Goal: Transaction & Acquisition: Purchase product/service

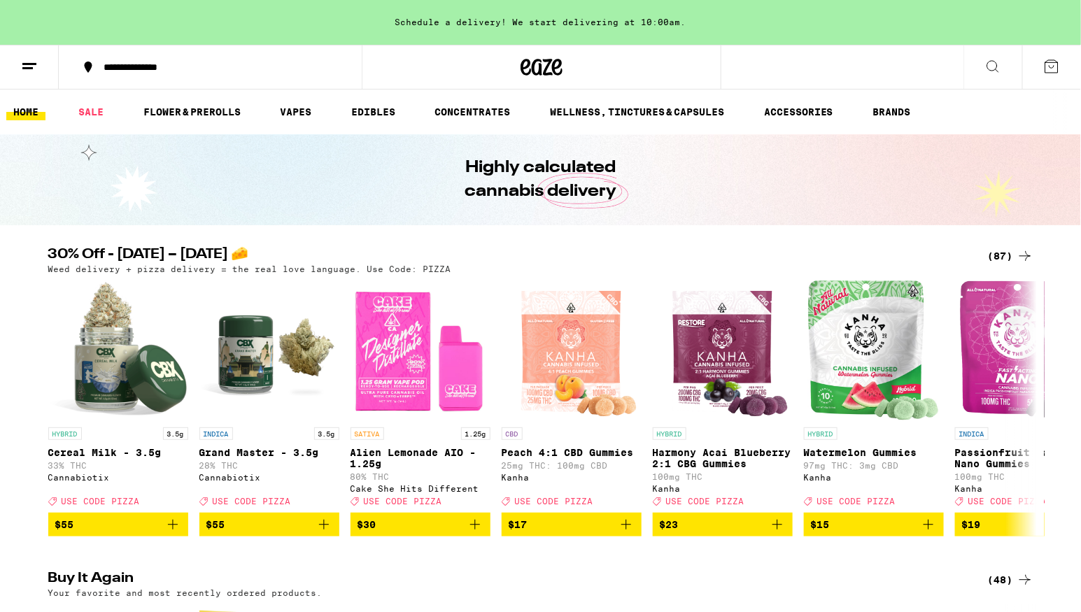
click at [998, 253] on div "(87)" at bounding box center [1010, 256] width 45 height 17
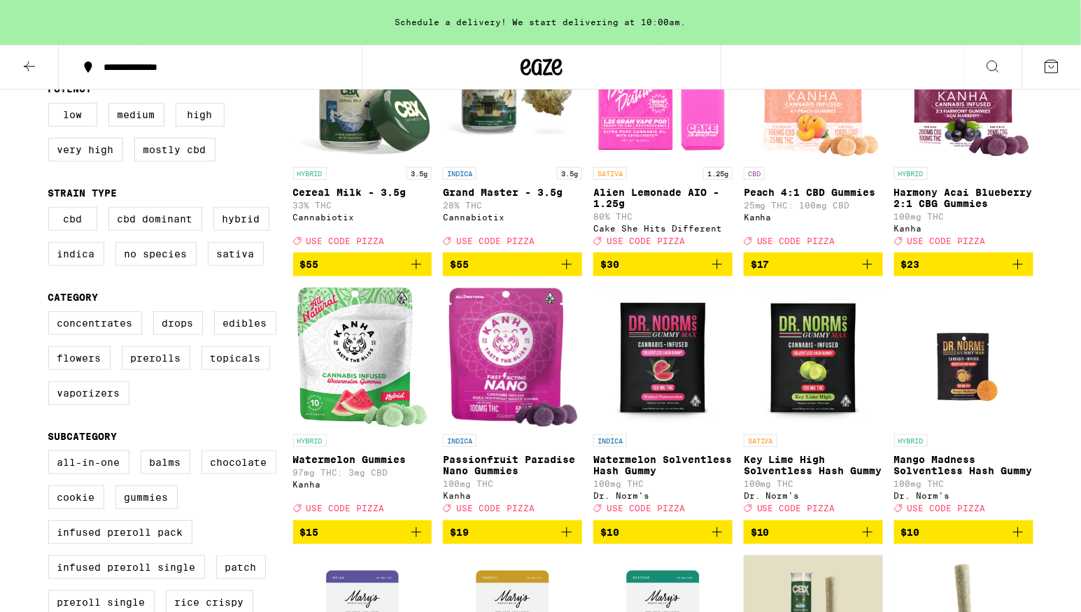
scroll to position [229, 0]
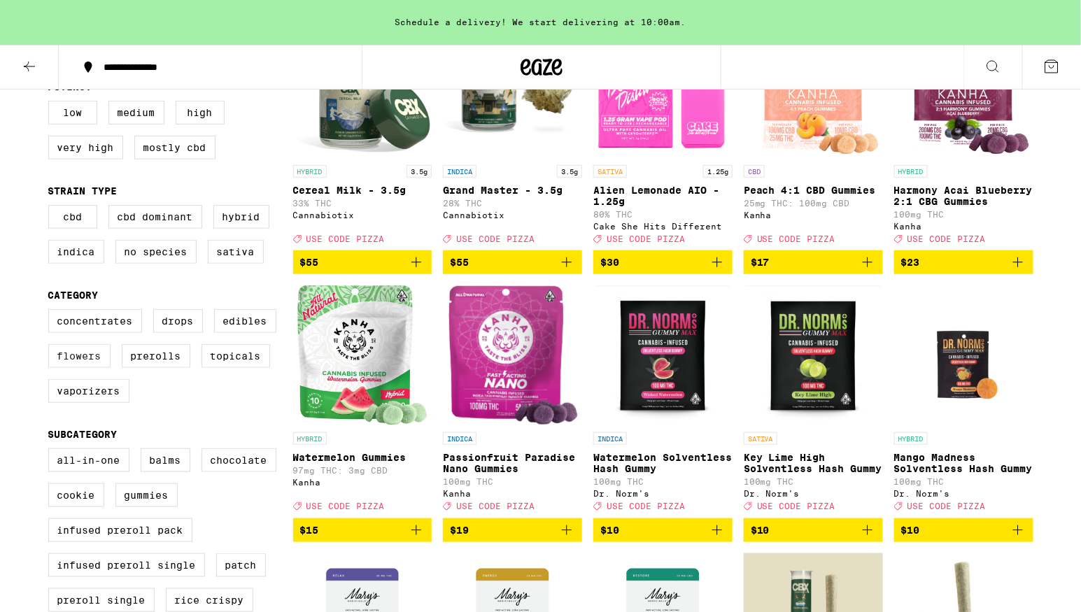
click at [99, 368] on label "Flowers" at bounding box center [79, 356] width 62 height 24
click at [52, 312] on input "Flowers" at bounding box center [51, 311] width 1 height 1
checkbox input "true"
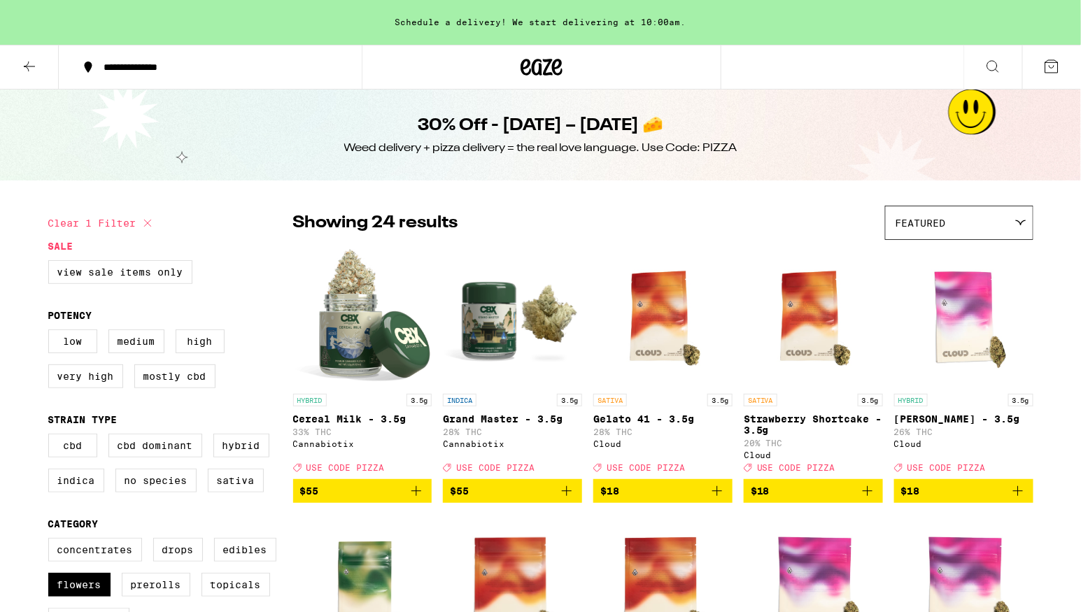
click at [29, 64] on icon at bounding box center [29, 66] width 17 height 17
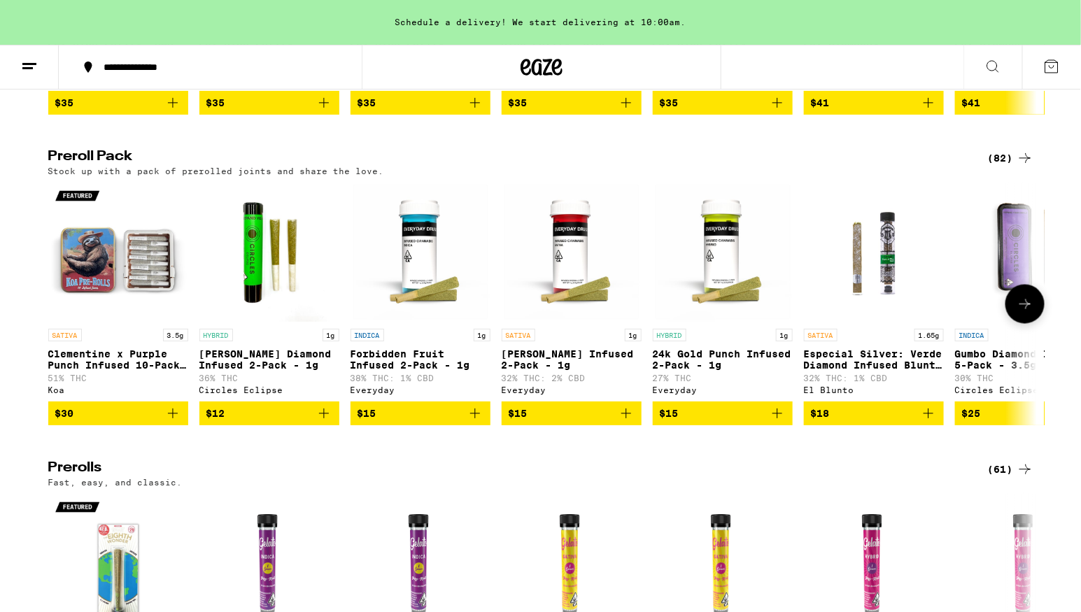
scroll to position [2746, 0]
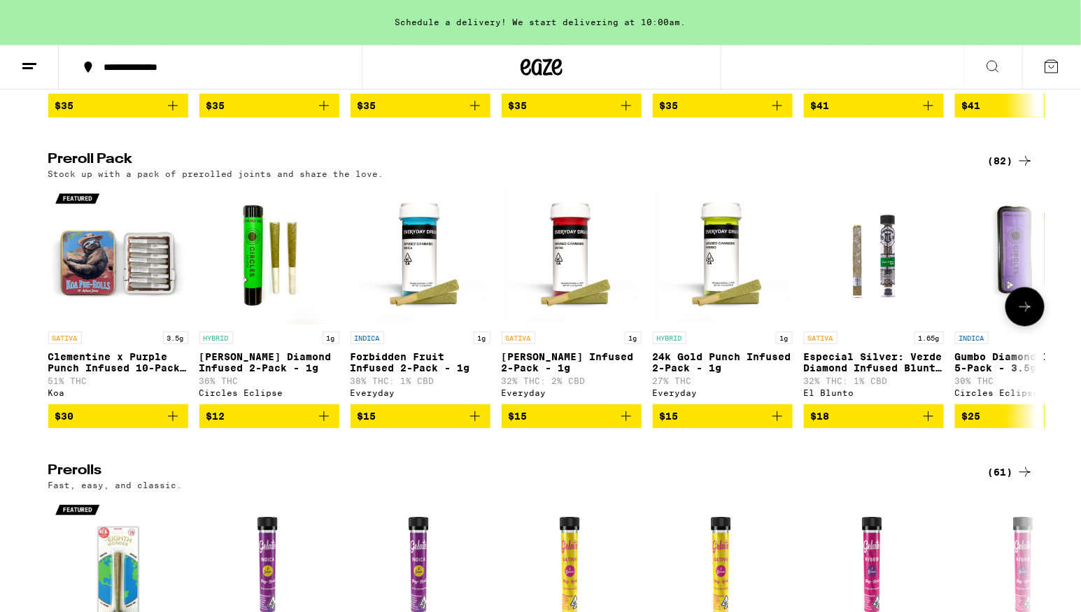
click at [1027, 315] on icon at bounding box center [1024, 307] width 17 height 17
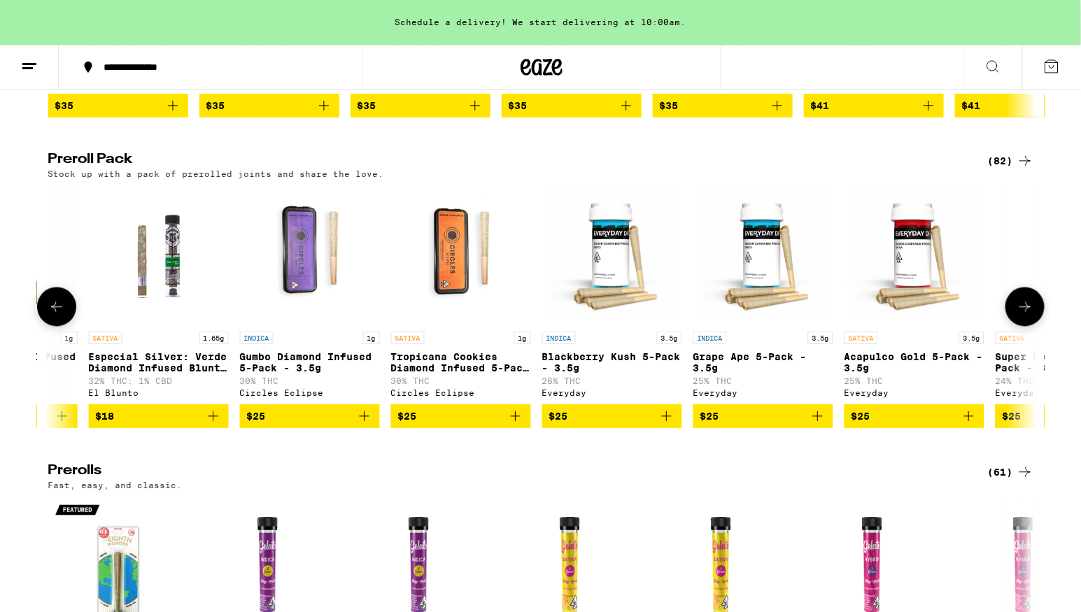
scroll to position [0, 832]
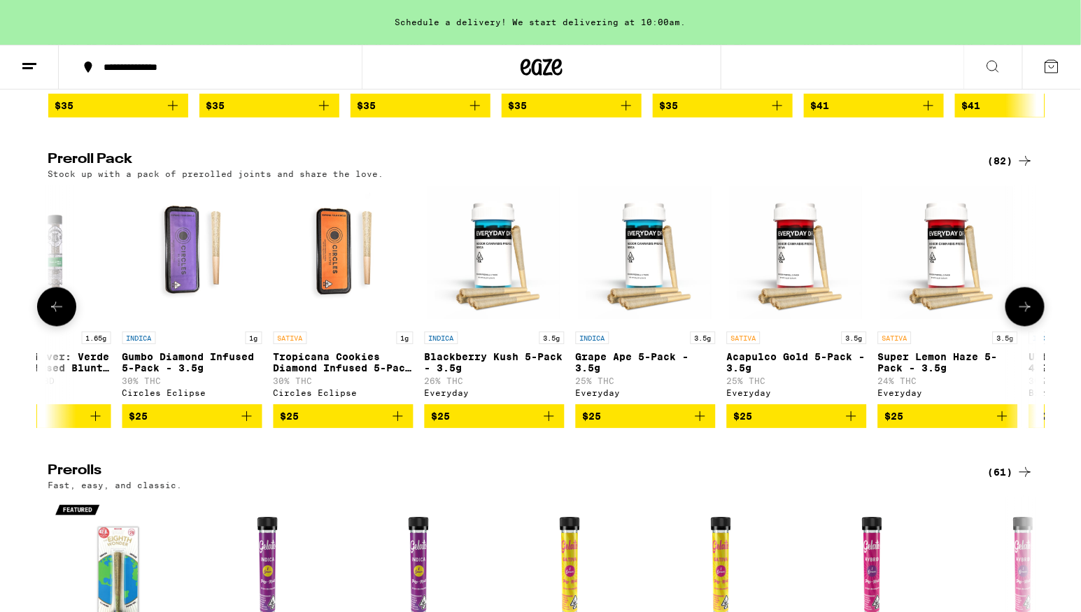
click at [1027, 315] on icon at bounding box center [1024, 307] width 17 height 17
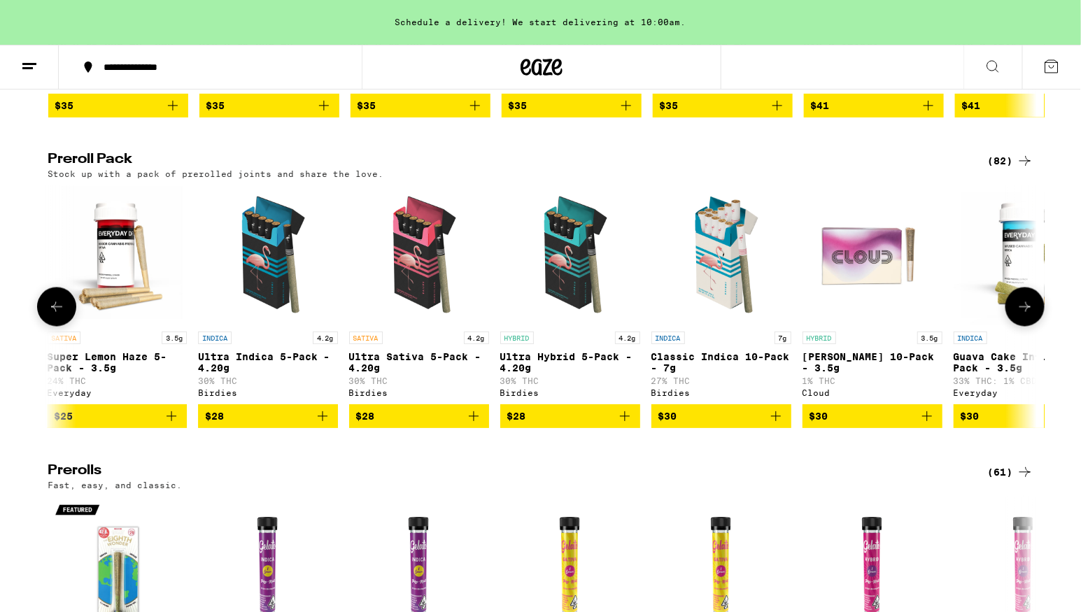
scroll to position [0, 1665]
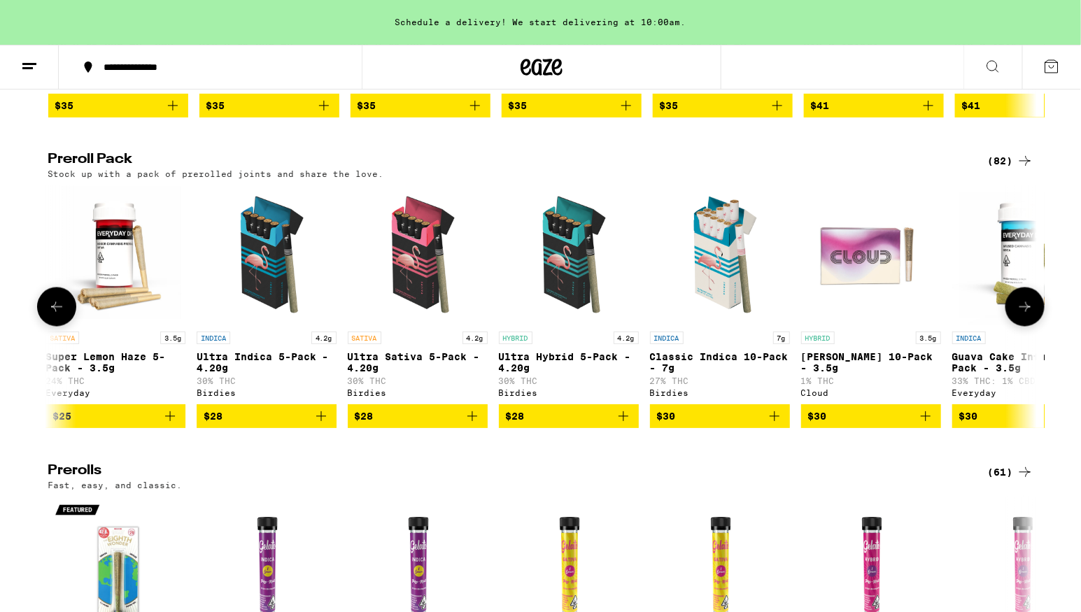
click at [1019, 315] on icon at bounding box center [1024, 307] width 17 height 17
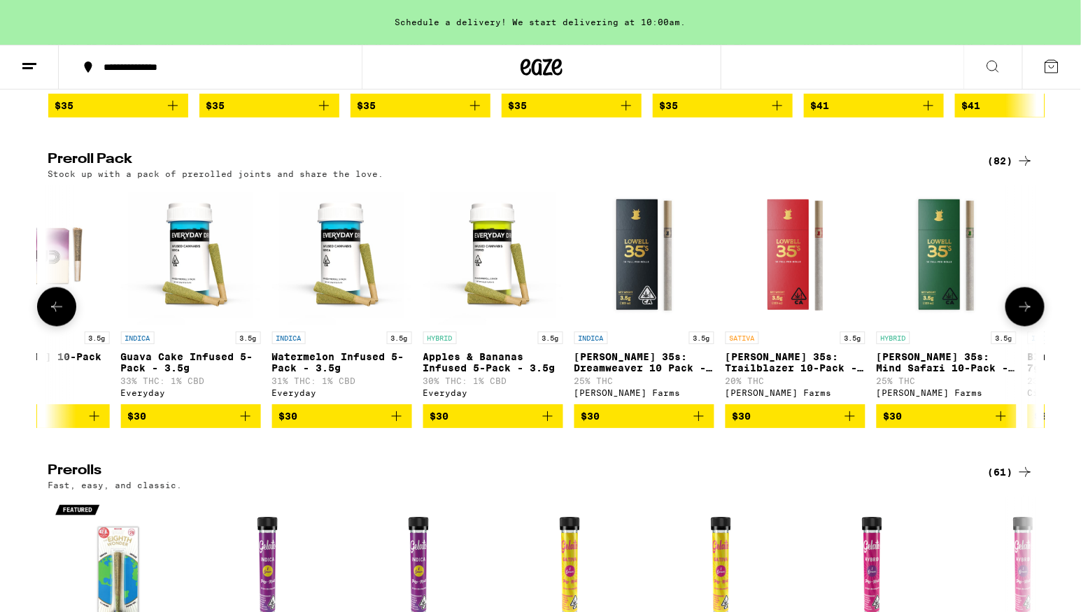
scroll to position [0, 2497]
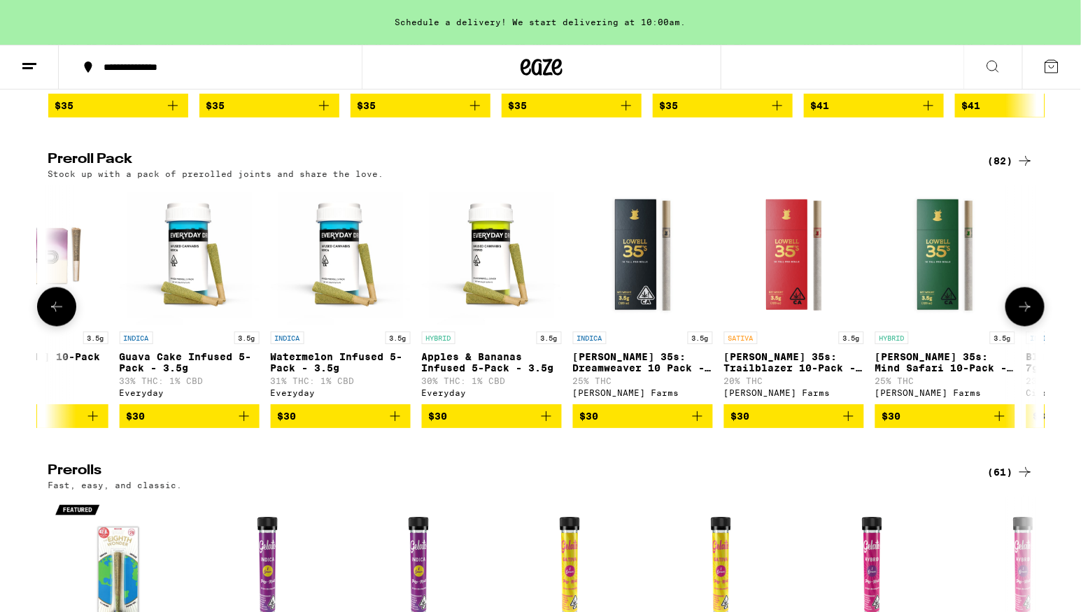
click at [1019, 315] on icon at bounding box center [1024, 307] width 17 height 17
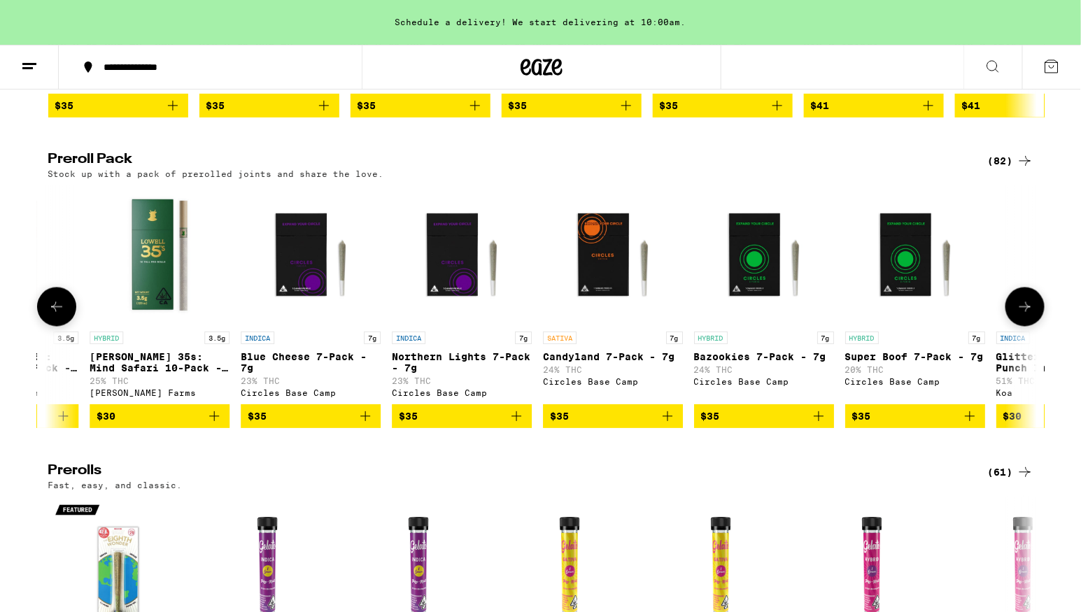
scroll to position [0, 3330]
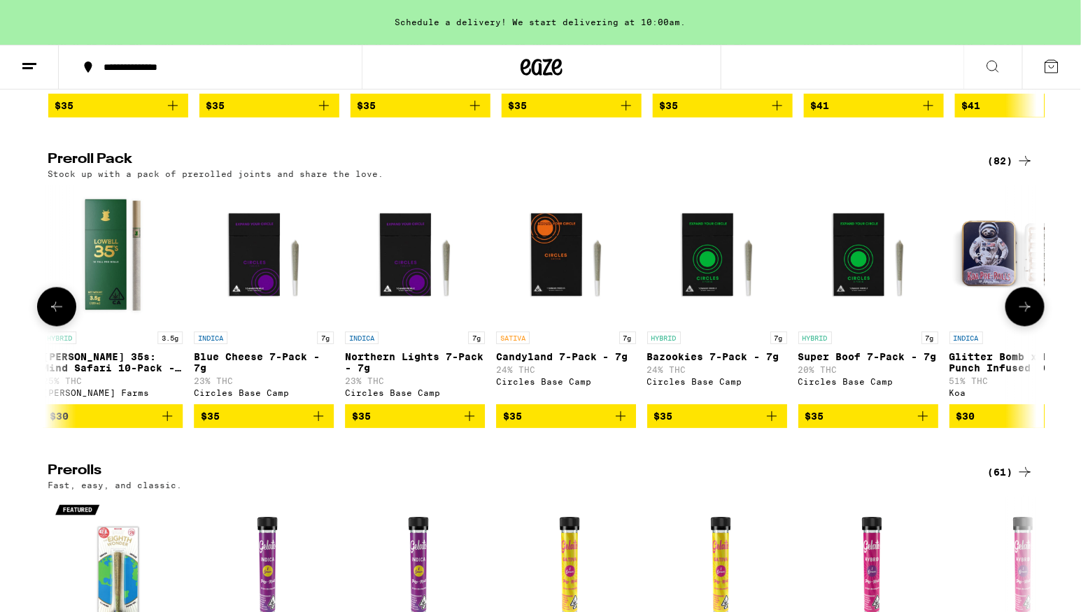
click at [1019, 315] on icon at bounding box center [1024, 307] width 17 height 17
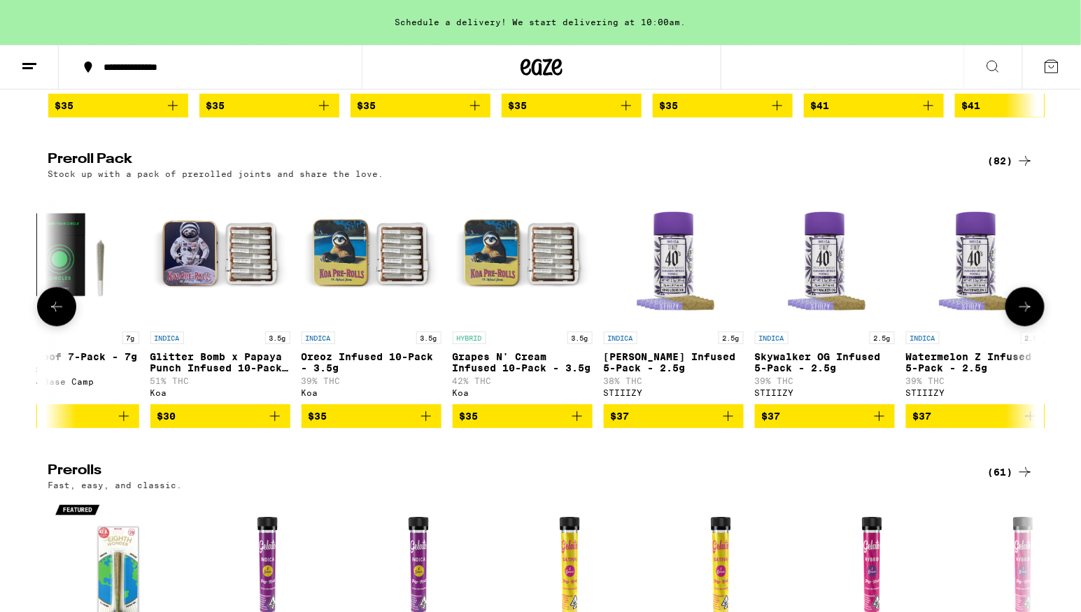
scroll to position [0, 4162]
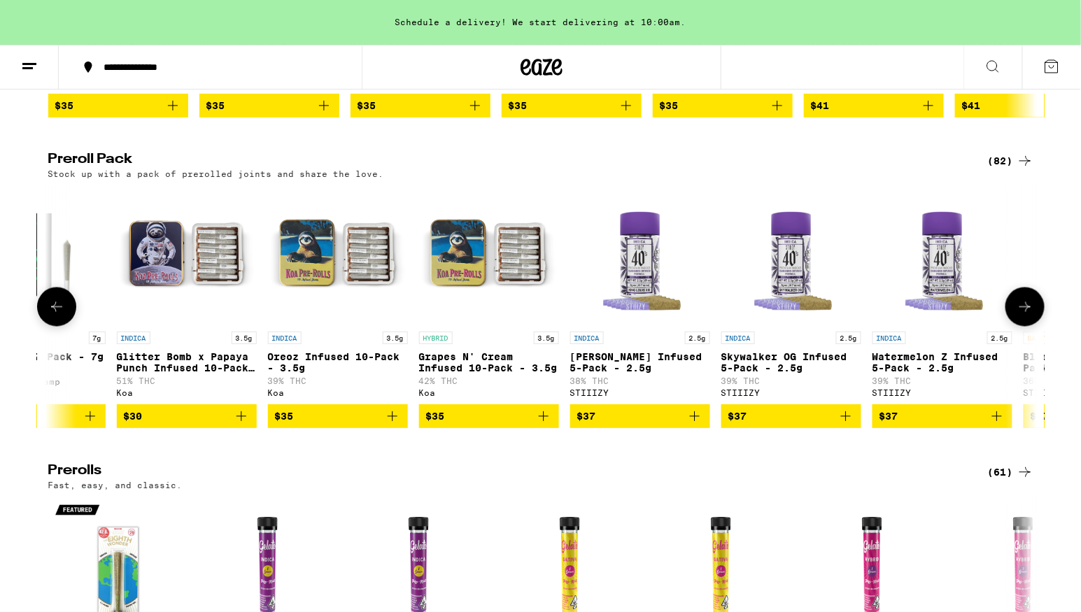
click at [62, 315] on icon at bounding box center [56, 307] width 17 height 17
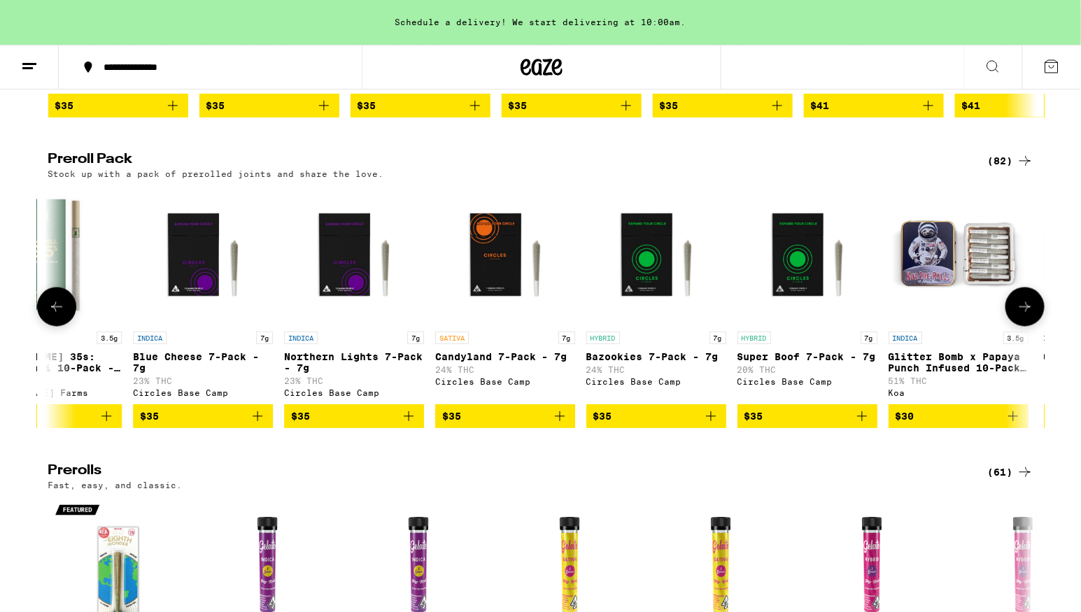
scroll to position [0, 3330]
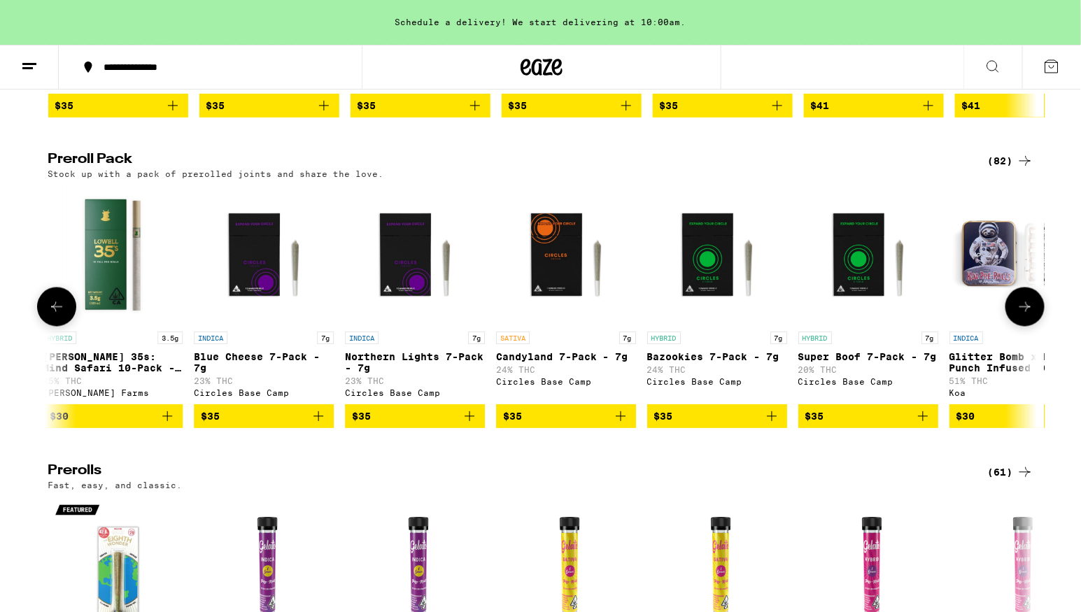
click at [63, 315] on icon at bounding box center [56, 307] width 17 height 17
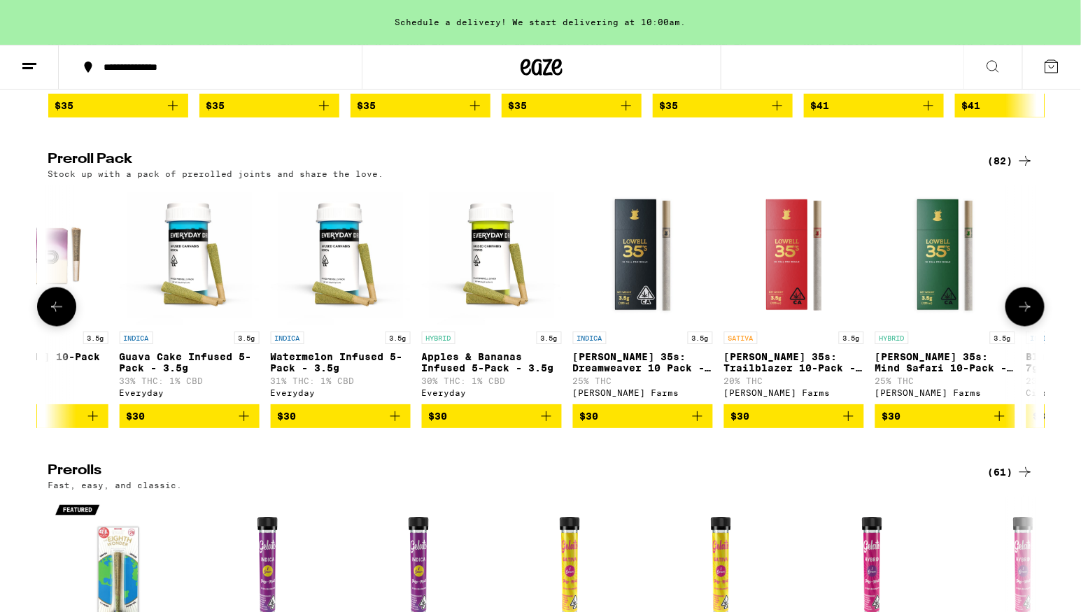
click at [63, 315] on icon at bounding box center [56, 307] width 17 height 17
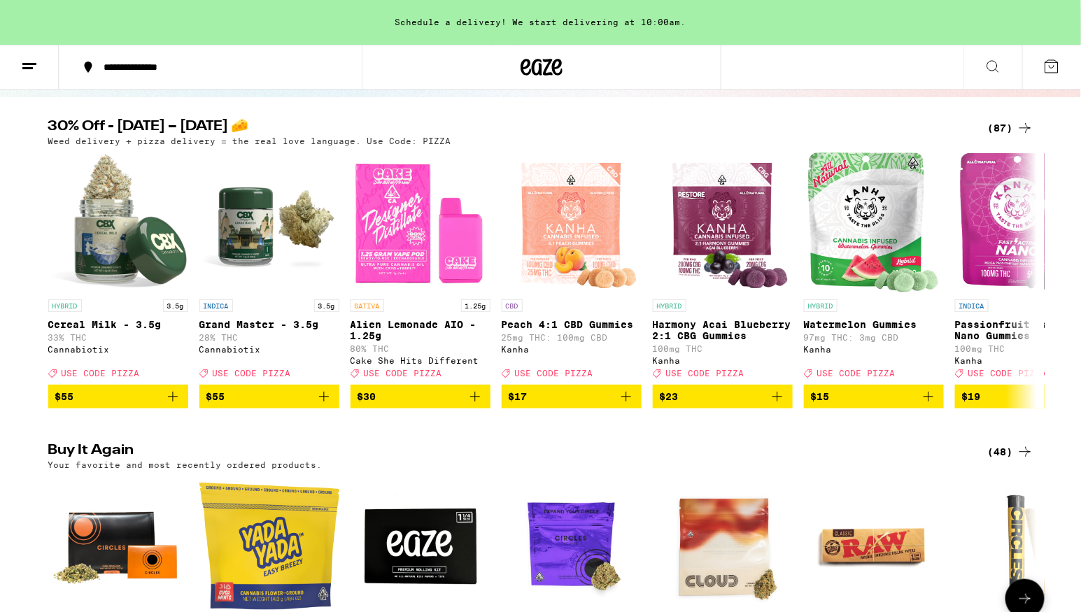
scroll to position [127, 0]
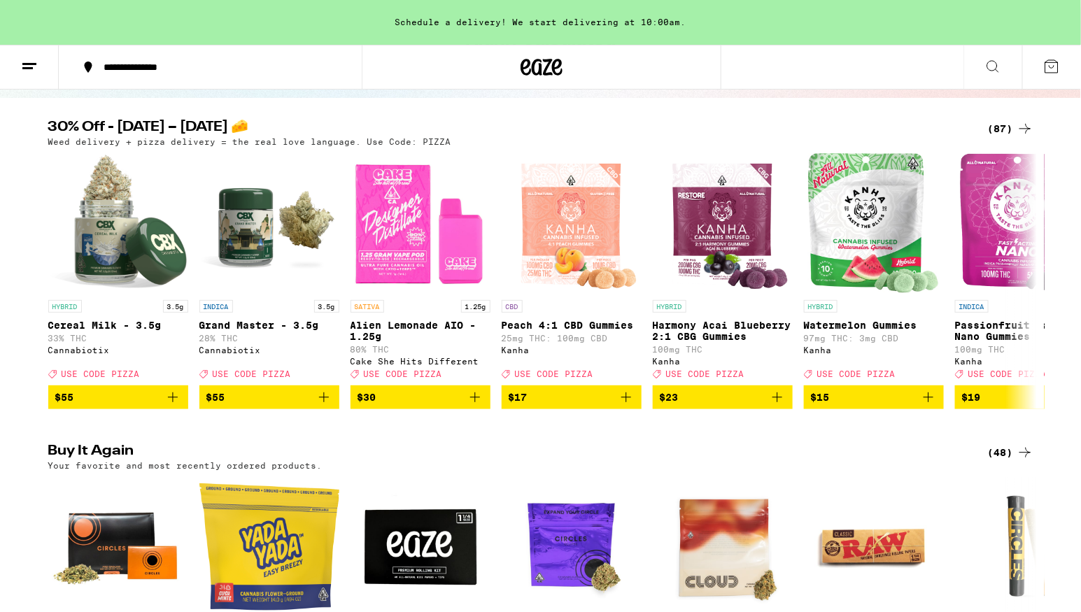
click at [1002, 122] on div "(87)" at bounding box center [1010, 128] width 45 height 17
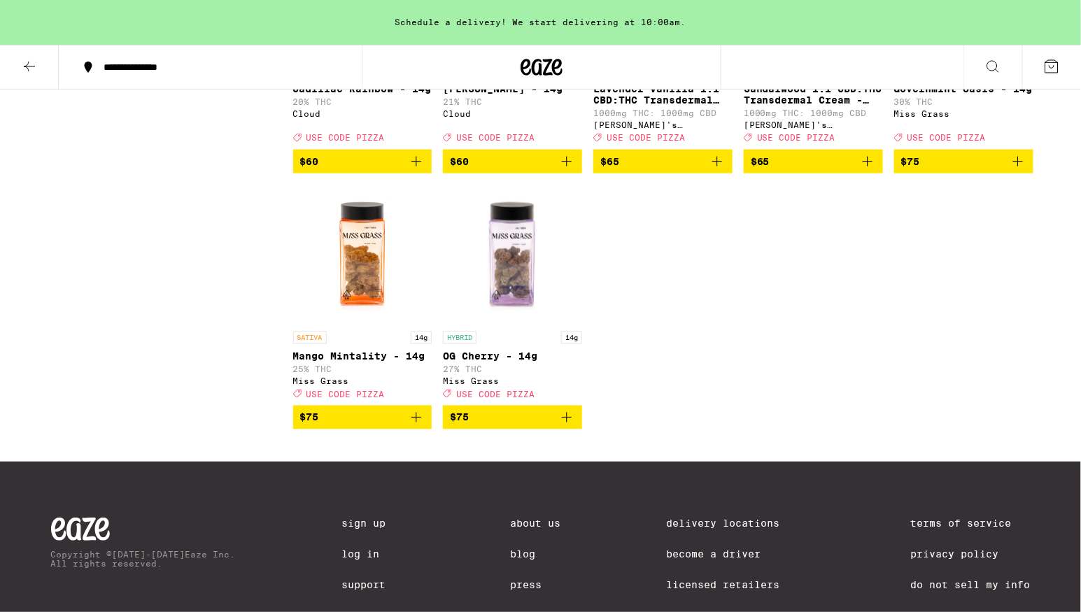
scroll to position [4603, 0]
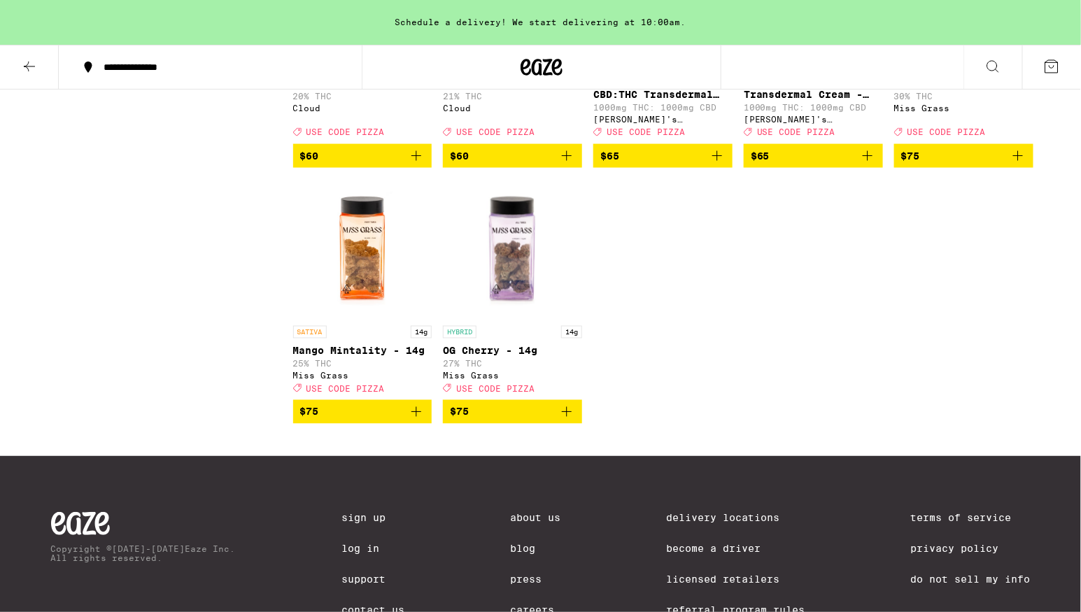
click at [376, 420] on span "$75" at bounding box center [362, 412] width 125 height 17
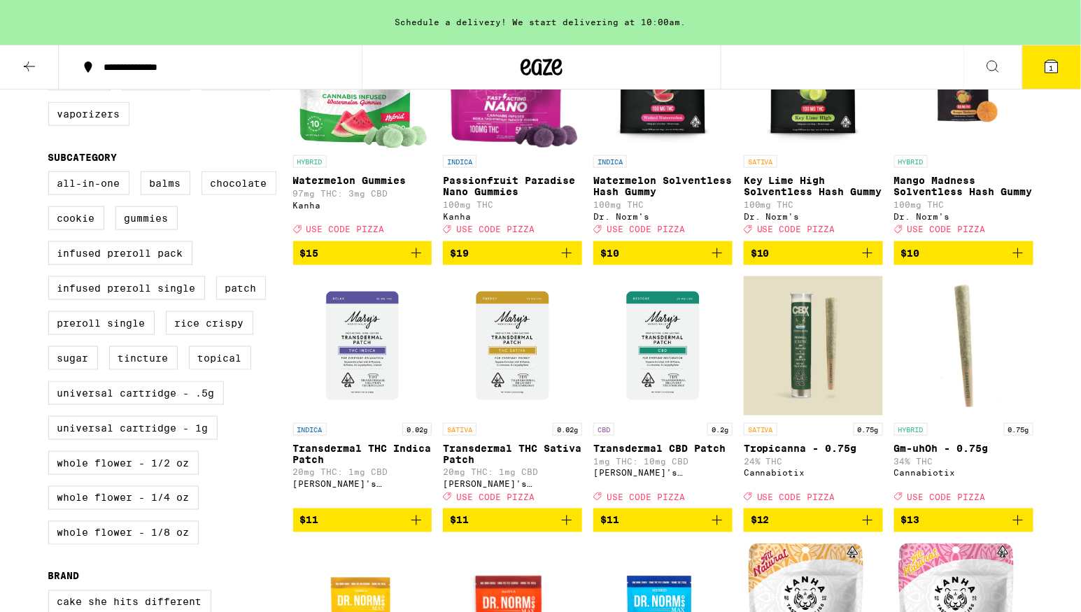
scroll to position [504, 0]
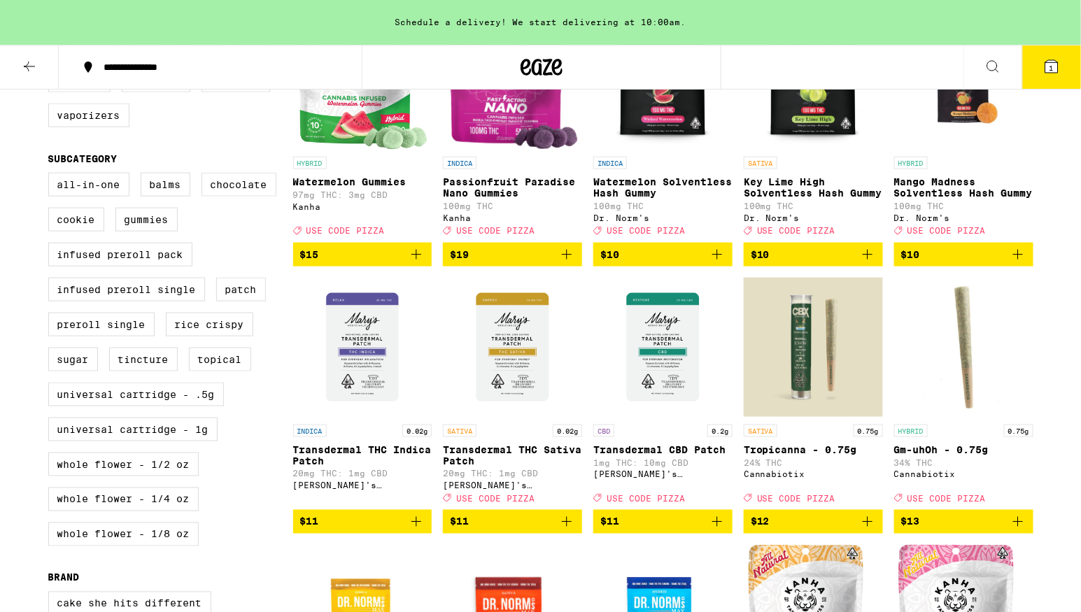
click at [553, 530] on span "$11" at bounding box center [512, 521] width 125 height 17
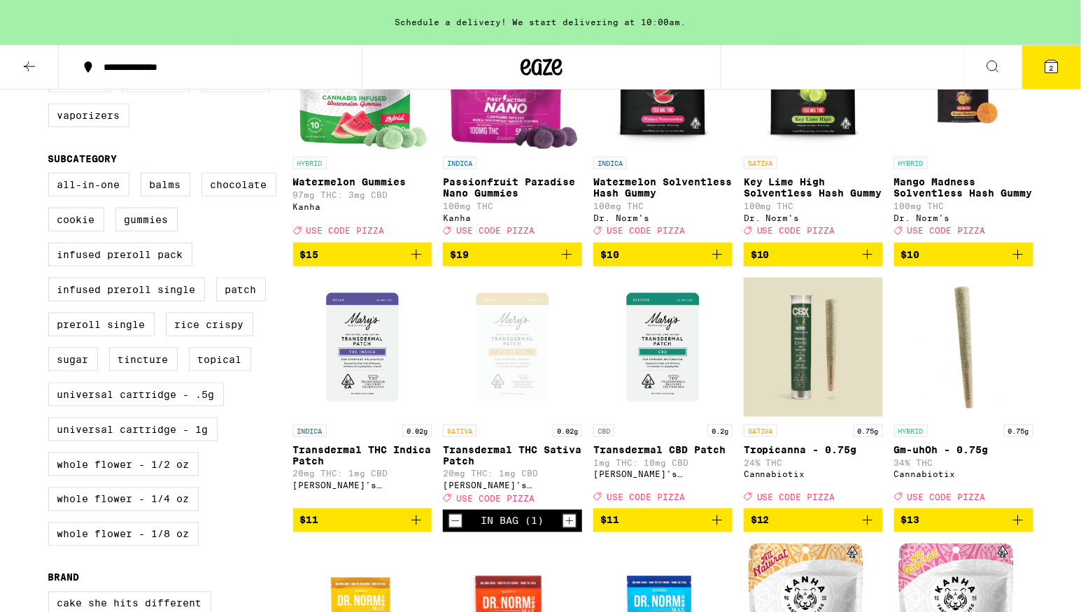
click at [569, 525] on icon "Increment" at bounding box center [570, 522] width 8 height 8
click at [1051, 77] on button "3" at bounding box center [1051, 66] width 59 height 43
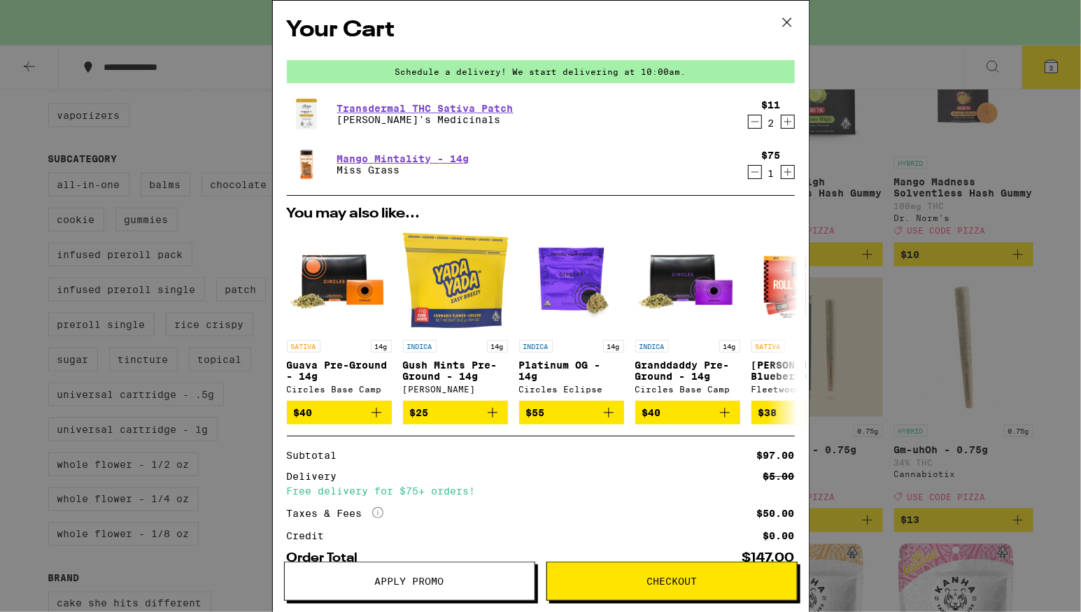
click at [755, 176] on icon "Decrement" at bounding box center [754, 172] width 13 height 17
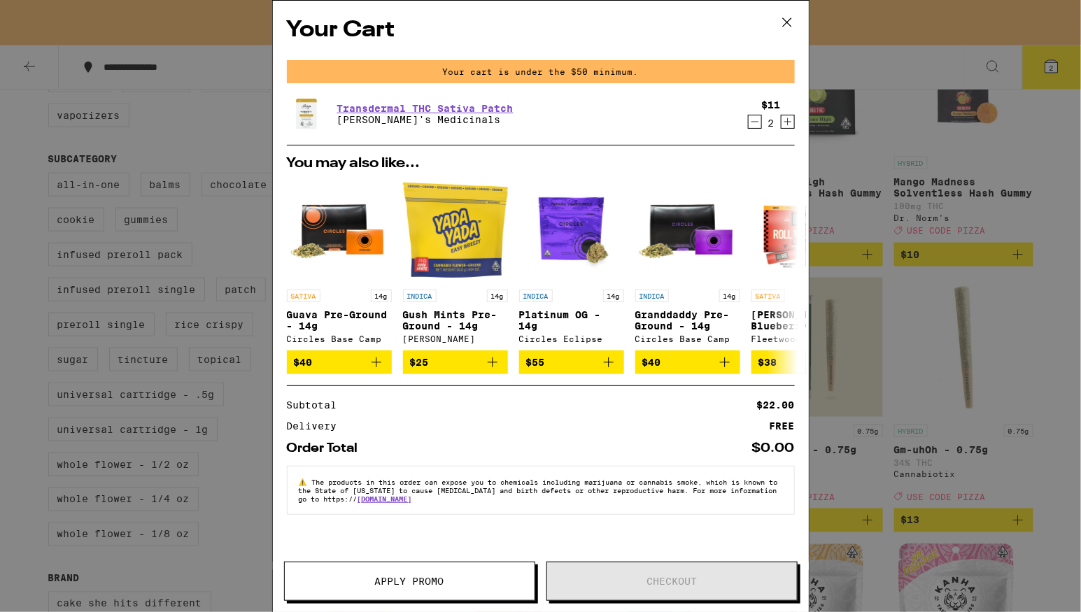
click at [758, 125] on icon "Decrement" at bounding box center [754, 121] width 13 height 17
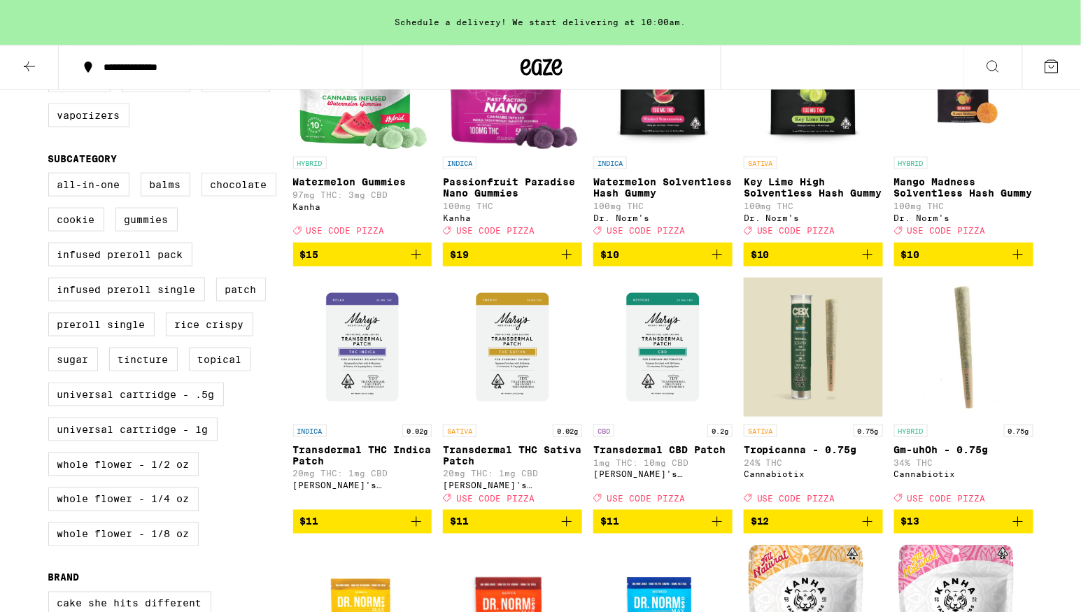
click at [36, 69] on icon at bounding box center [29, 66] width 17 height 17
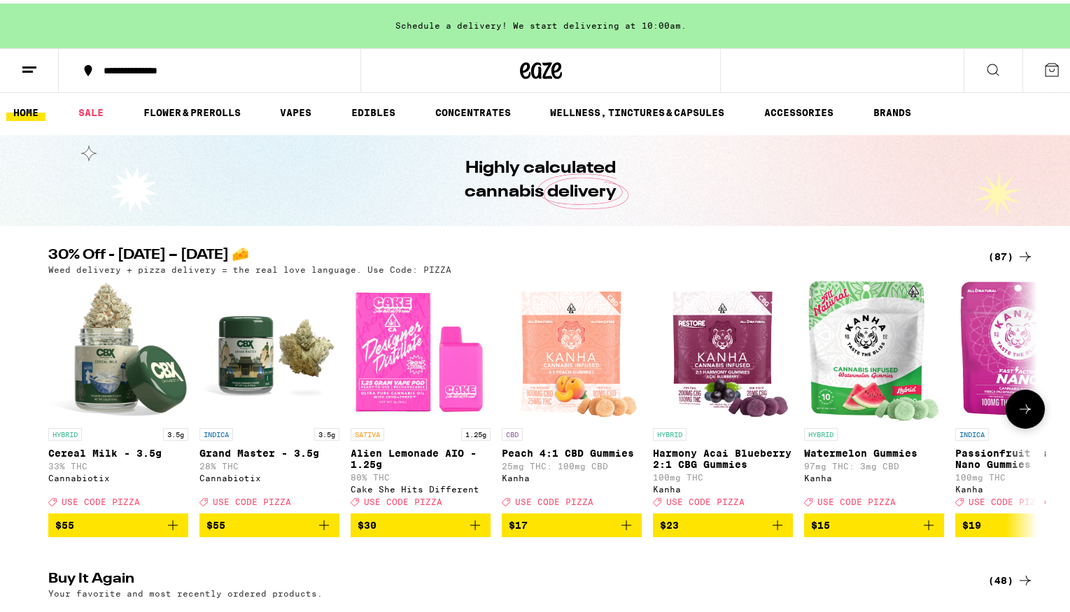
scroll to position [543, 0]
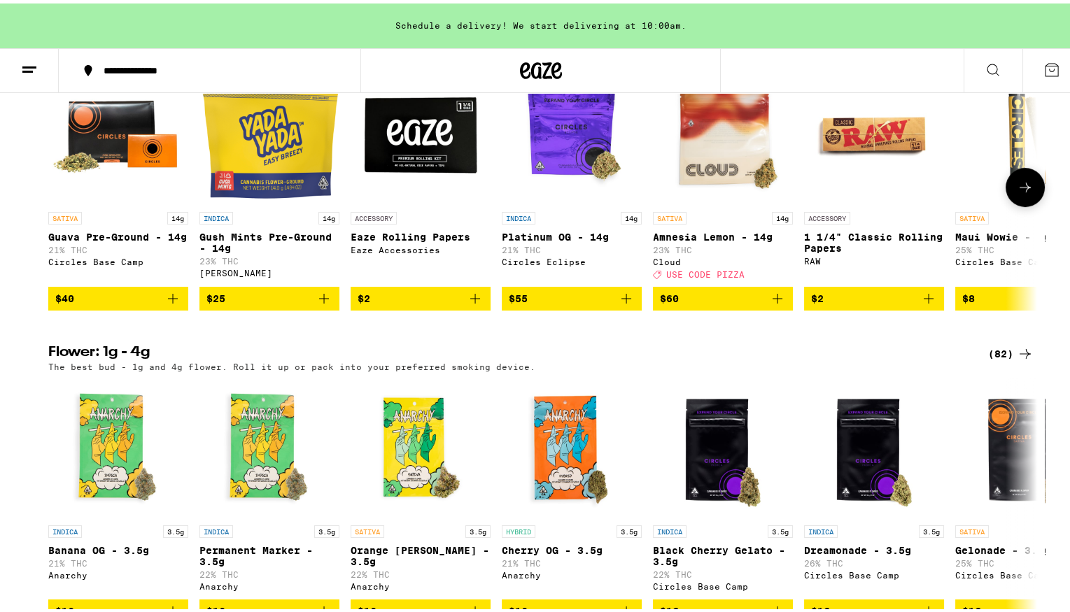
click at [164, 304] on icon "Add to bag" at bounding box center [172, 295] width 17 height 17
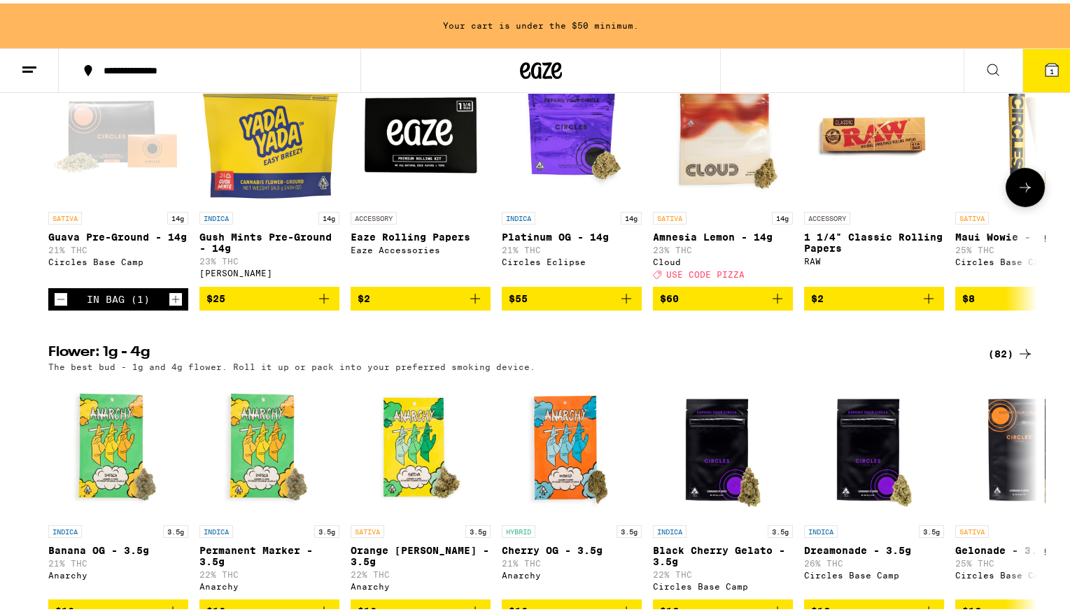
click at [283, 304] on span "$25" at bounding box center [269, 295] width 126 height 17
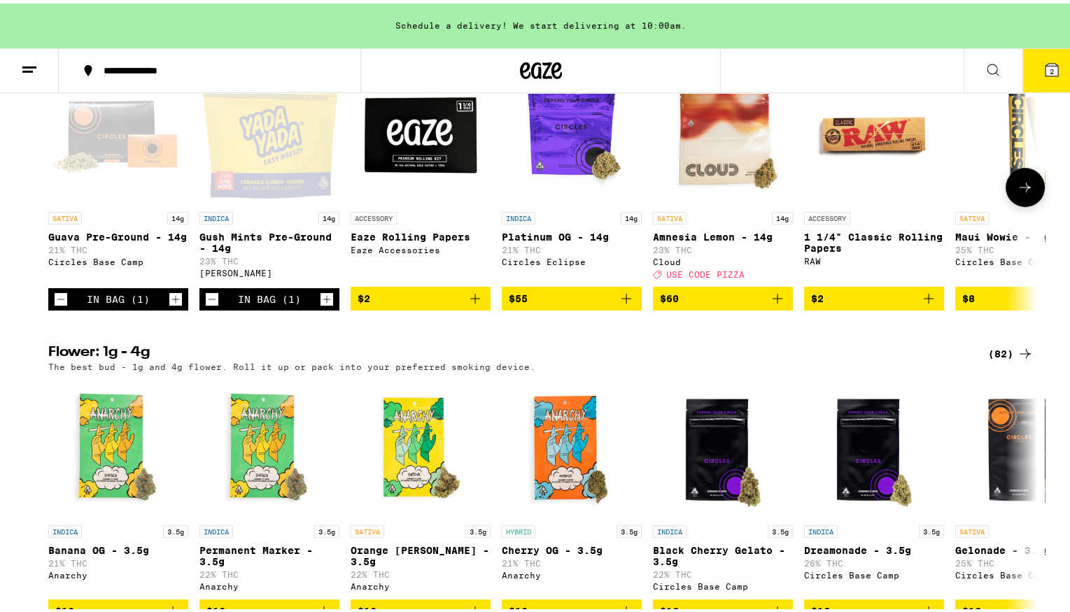
click at [1027, 197] on button at bounding box center [1024, 183] width 39 height 39
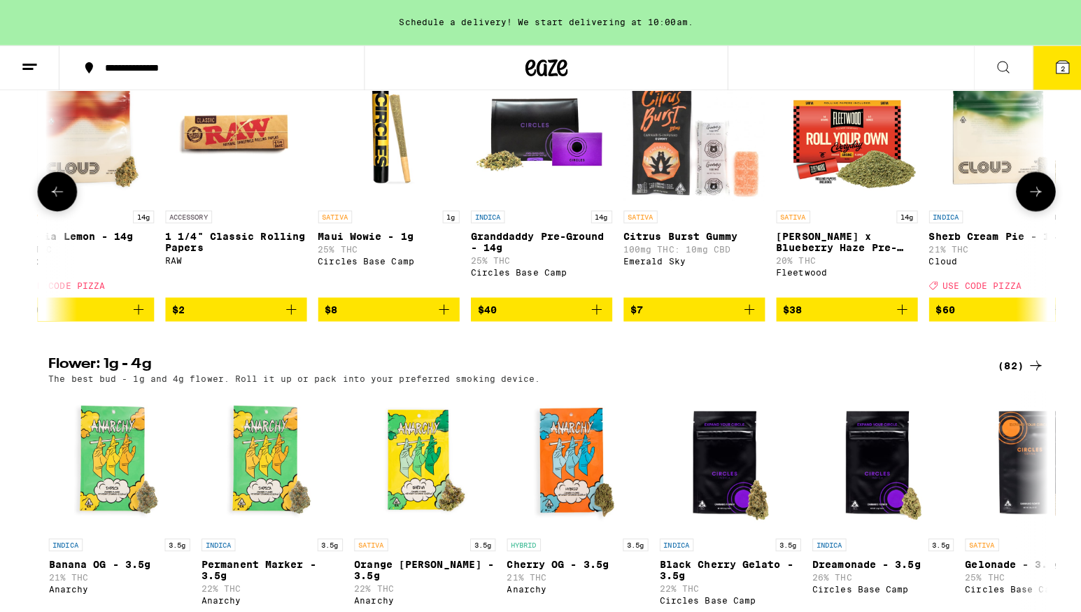
scroll to position [0, 832]
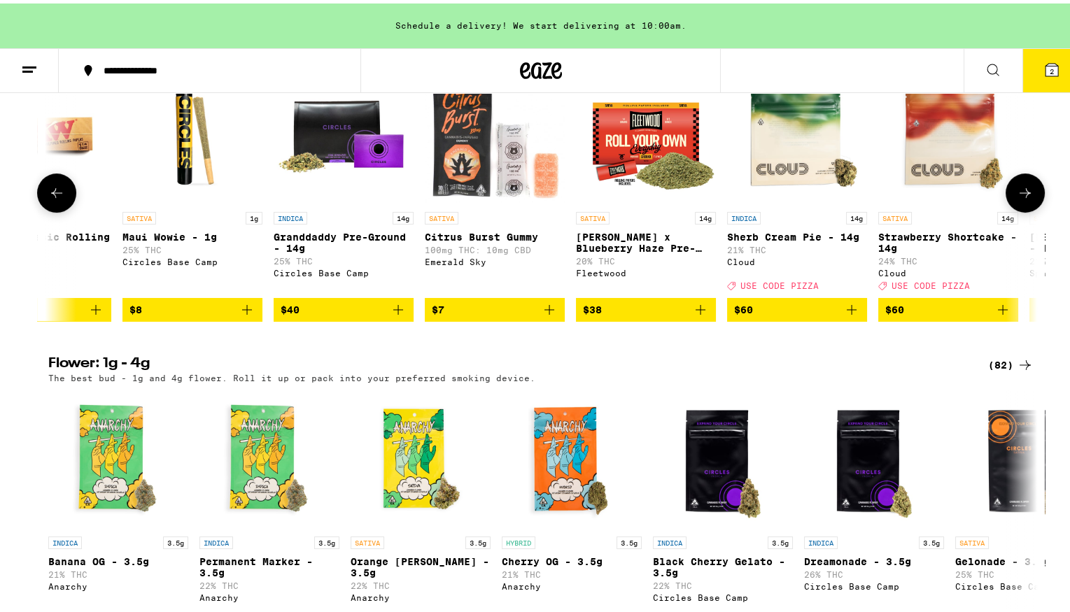
click at [627, 315] on span "$38" at bounding box center [646, 306] width 126 height 17
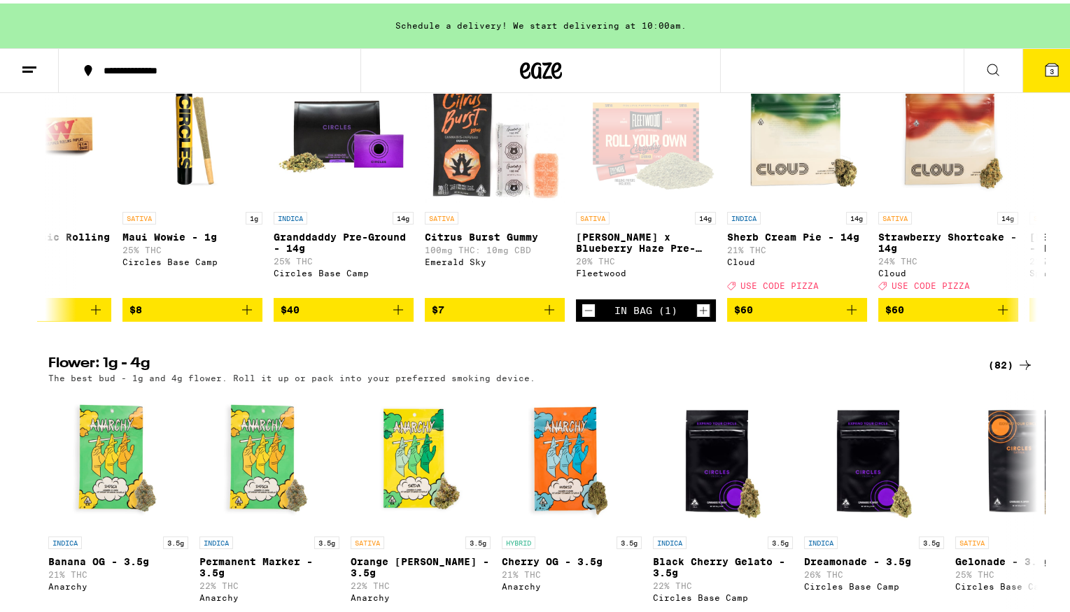
click at [1045, 60] on icon at bounding box center [1051, 66] width 13 height 13
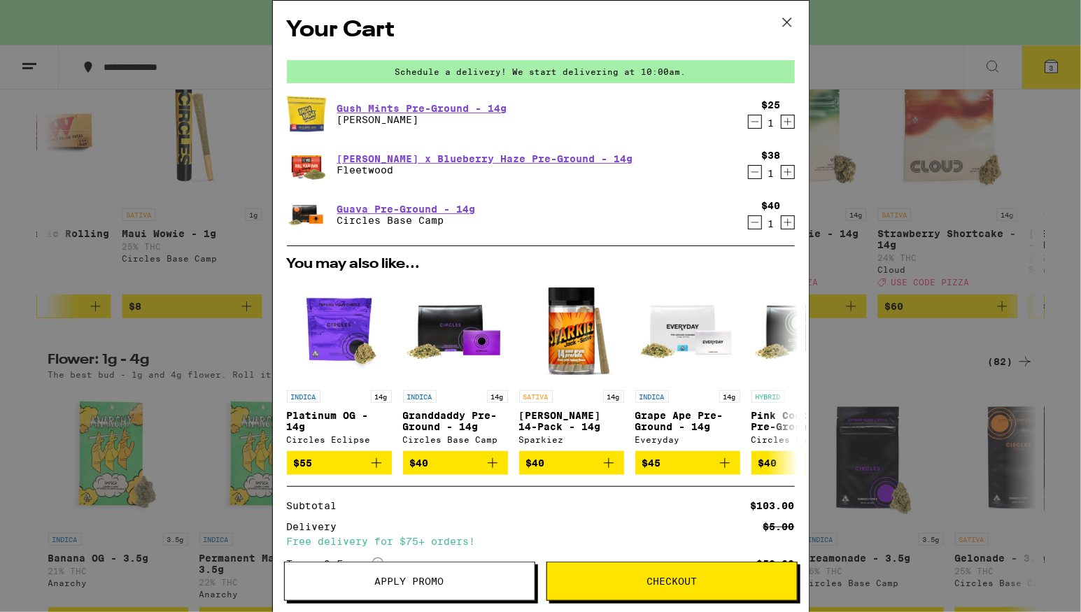
click at [762, 221] on div "1" at bounding box center [771, 223] width 19 height 11
click at [748, 222] on icon "Decrement" at bounding box center [754, 222] width 13 height 17
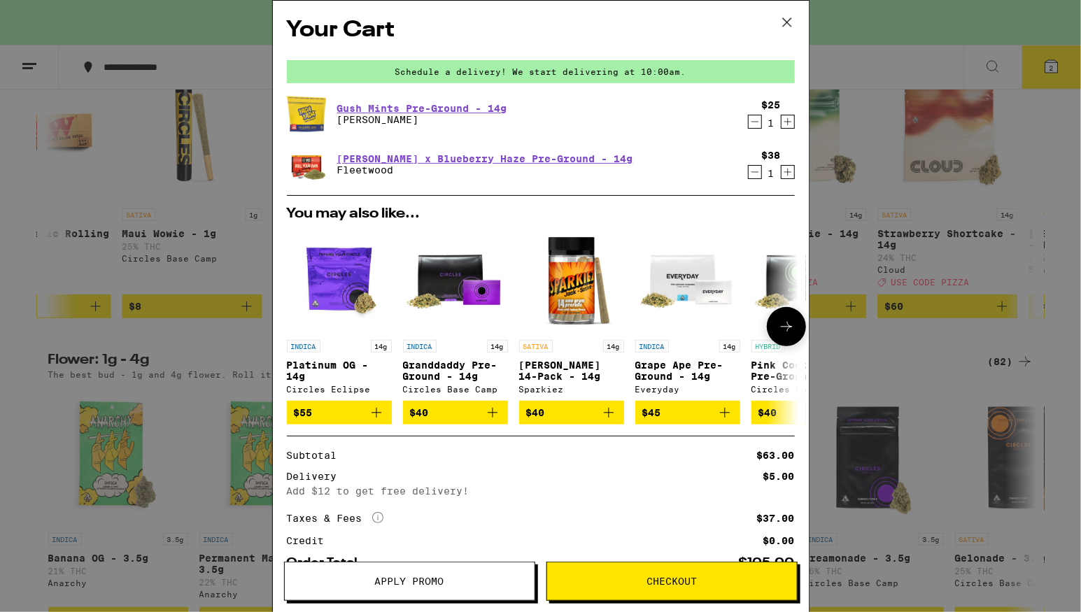
click at [778, 321] on icon at bounding box center [786, 326] width 17 height 17
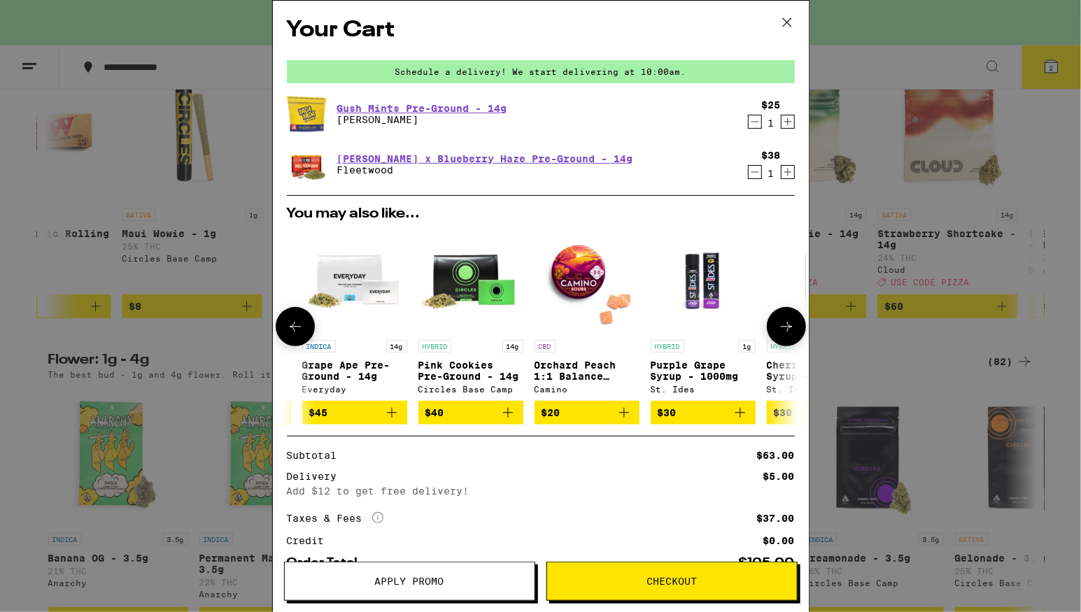
scroll to position [0, 344]
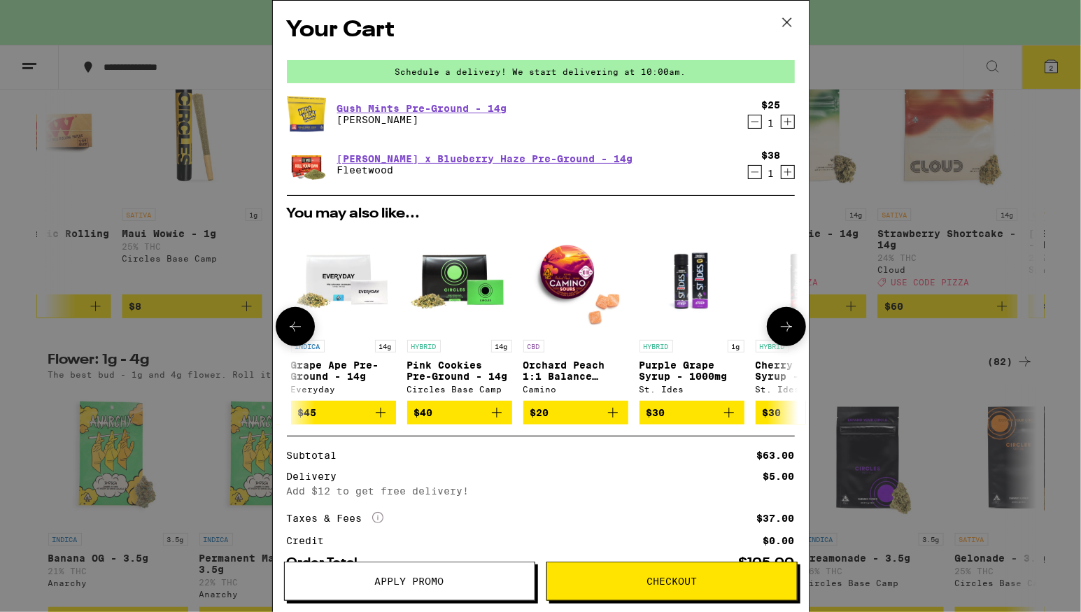
click at [778, 321] on icon at bounding box center [786, 326] width 17 height 17
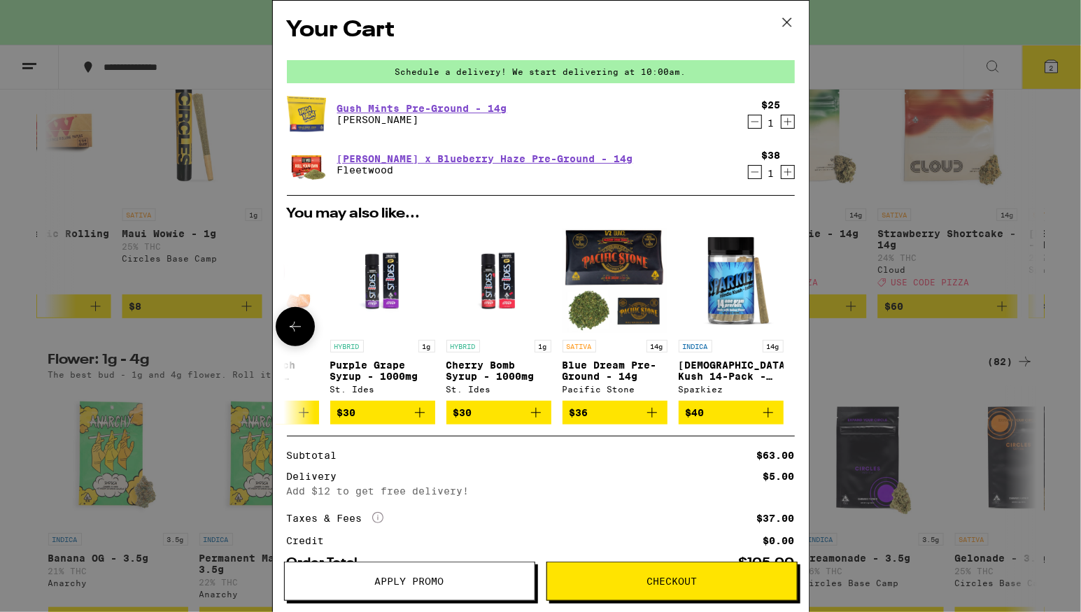
scroll to position [0, 665]
click at [748, 170] on icon "Decrement" at bounding box center [754, 172] width 13 height 17
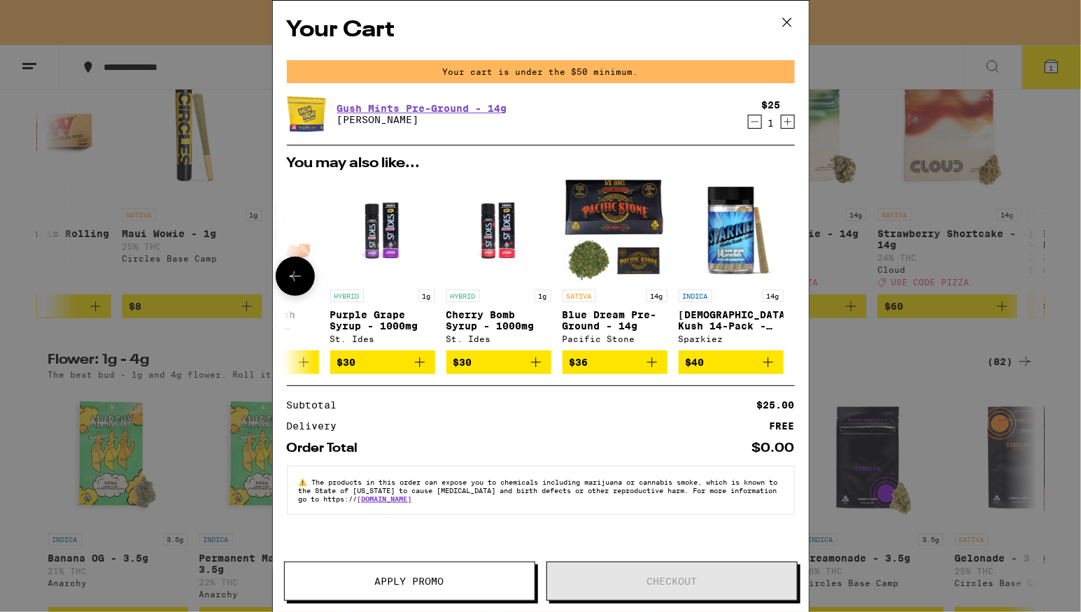
scroll to position [0, 653]
click at [640, 359] on span "$36" at bounding box center [615, 362] width 91 height 17
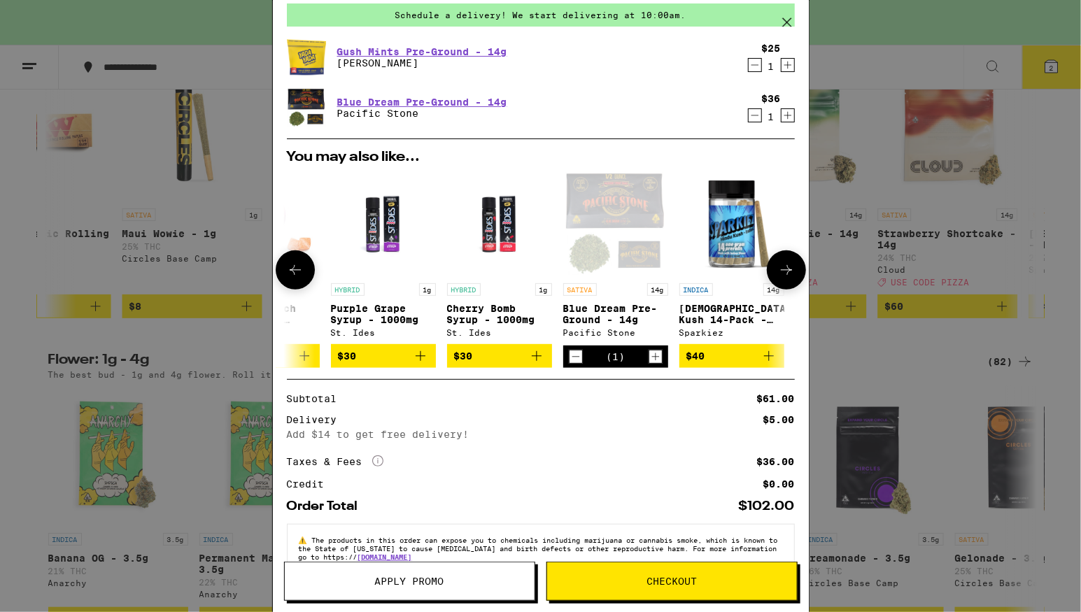
scroll to position [78, 0]
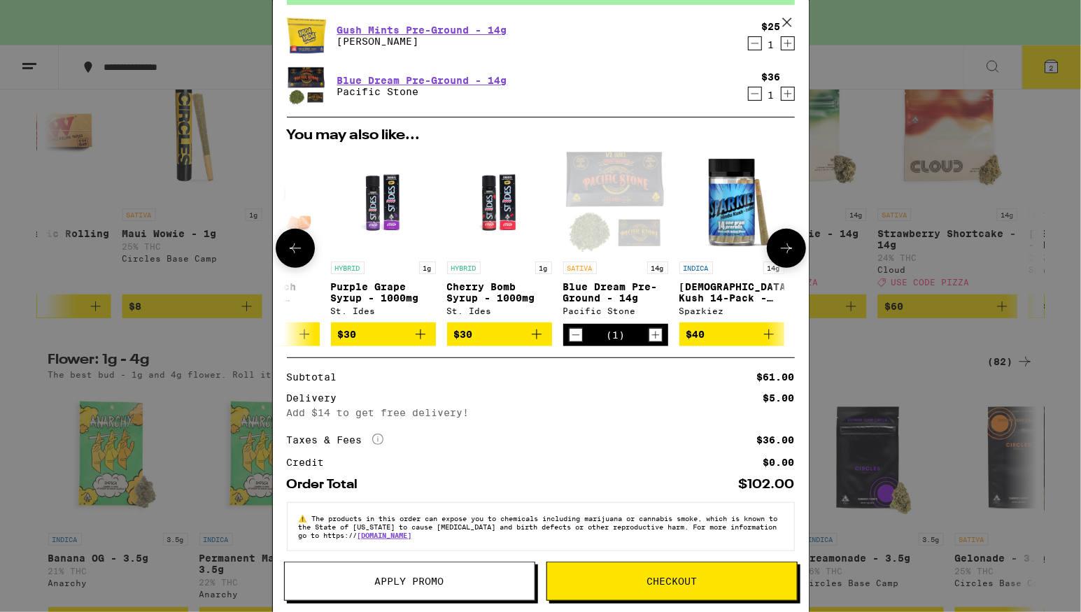
click at [779, 248] on icon at bounding box center [786, 248] width 17 height 17
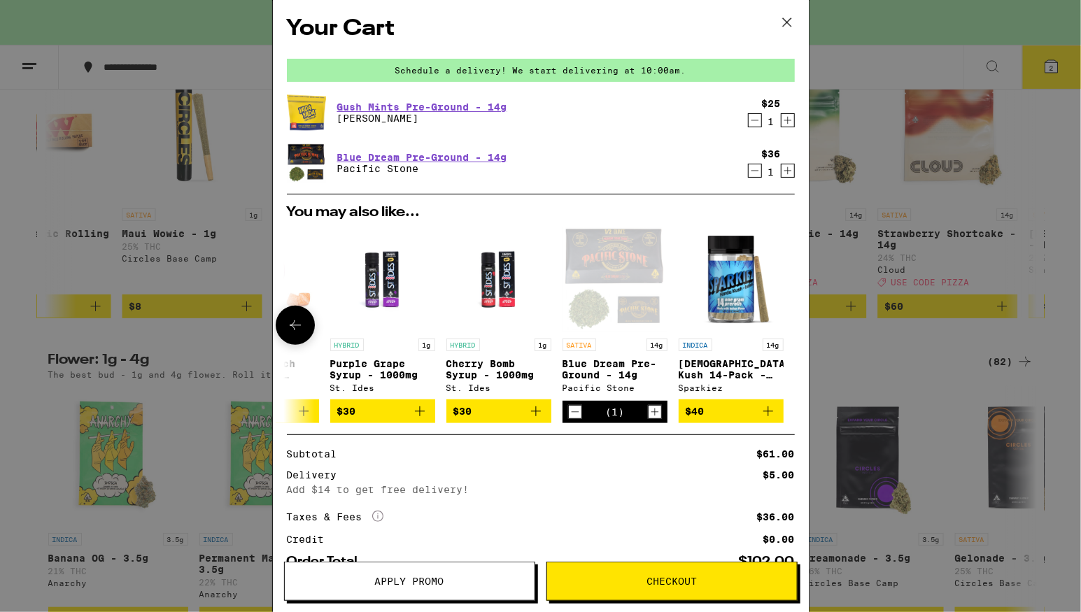
scroll to position [0, 0]
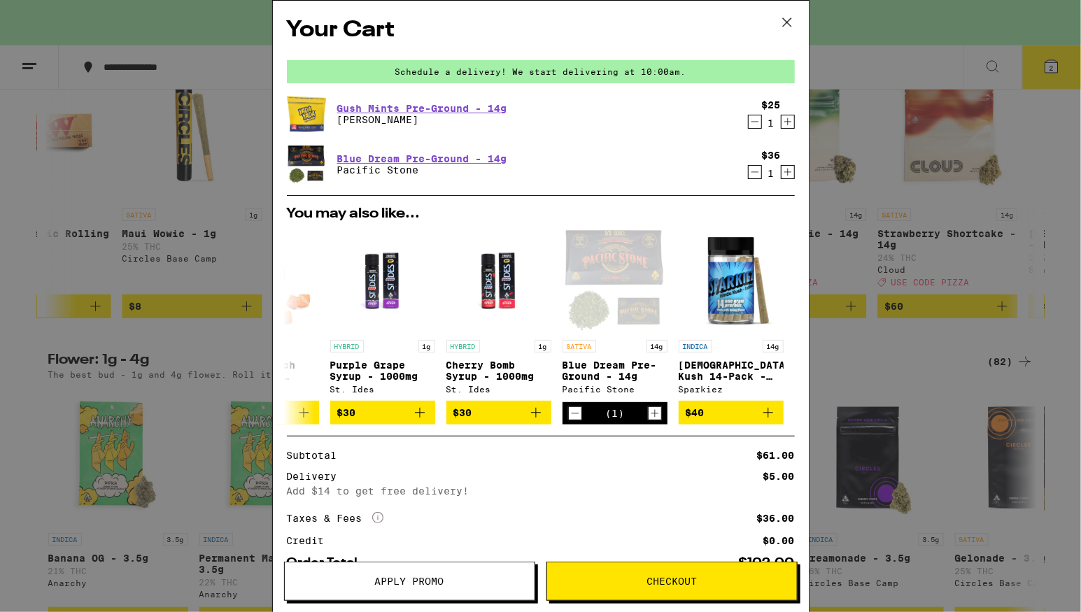
click at [788, 17] on icon at bounding box center [786, 22] width 21 height 21
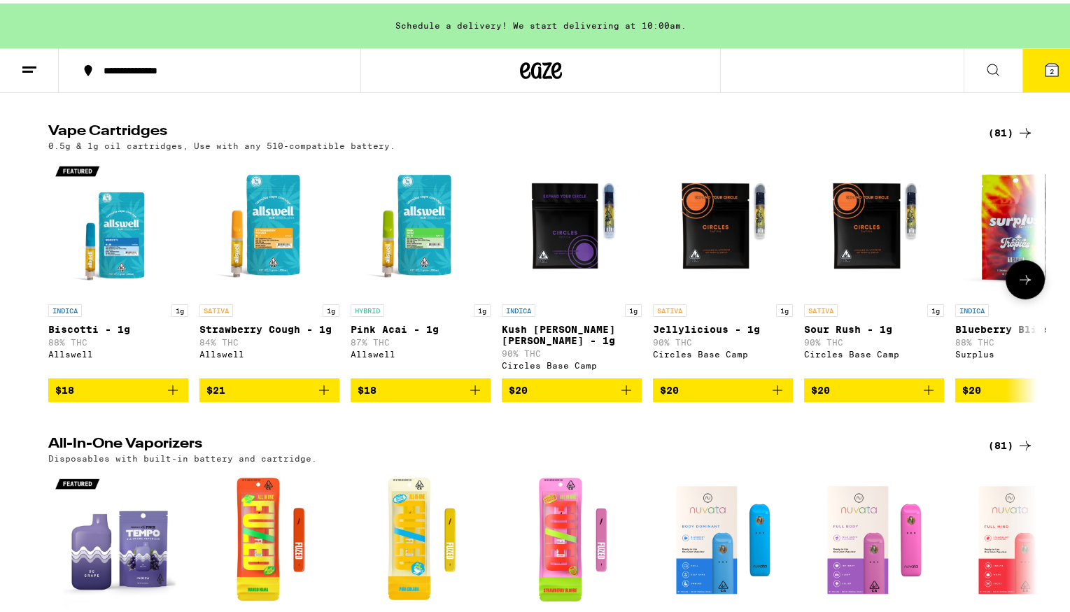
click at [149, 395] on span "$18" at bounding box center [118, 386] width 126 height 17
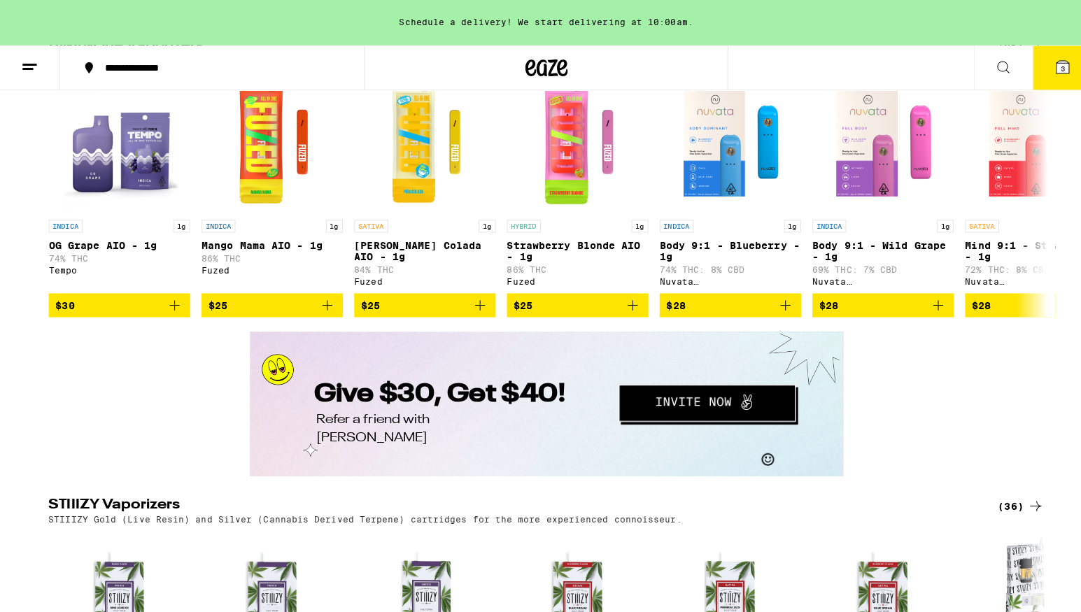
scroll to position [1974, 0]
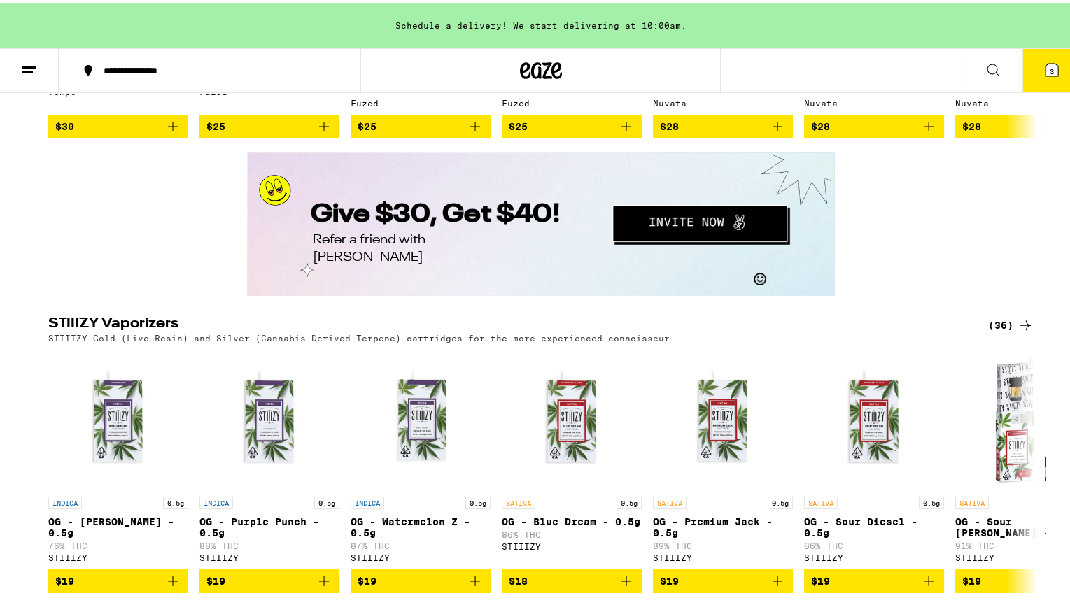
click at [1034, 57] on button "3" at bounding box center [1051, 66] width 59 height 43
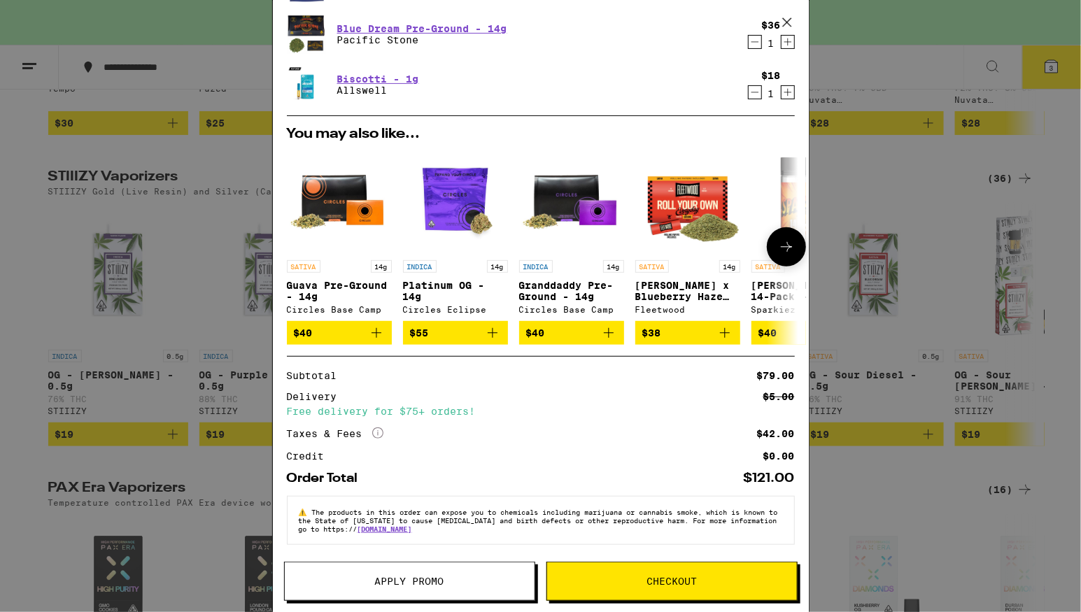
scroll to position [21, 0]
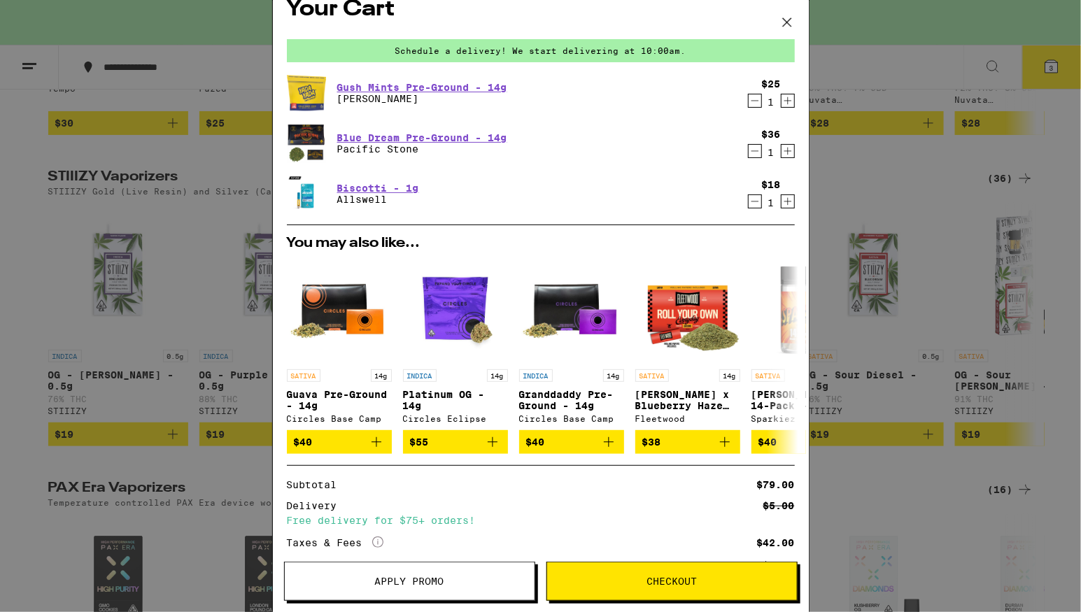
click at [748, 204] on icon "Decrement" at bounding box center [754, 201] width 13 height 17
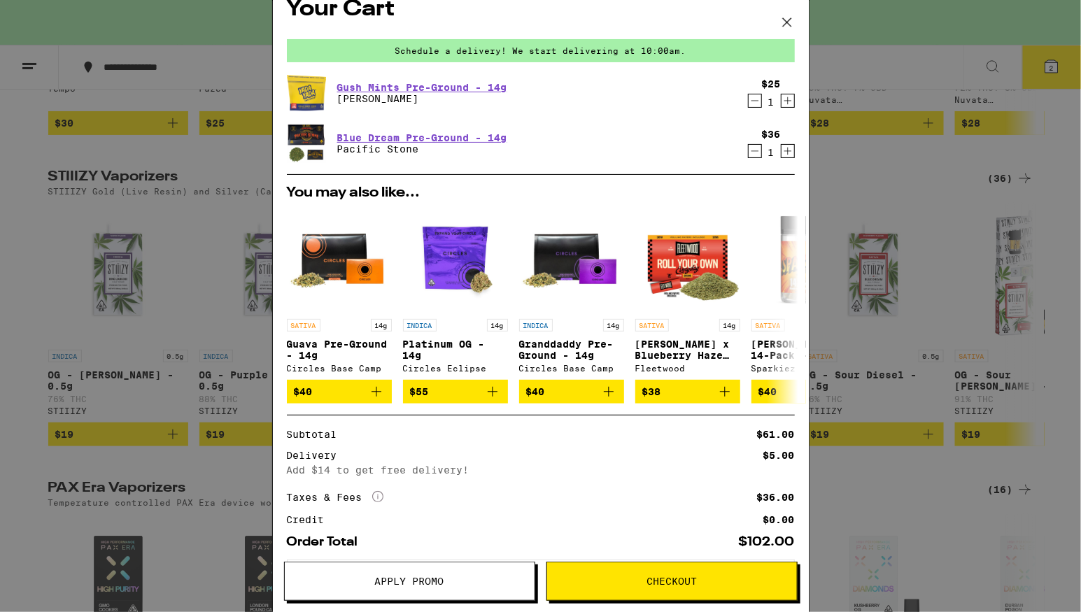
click at [689, 586] on span "Checkout" at bounding box center [671, 581] width 50 height 10
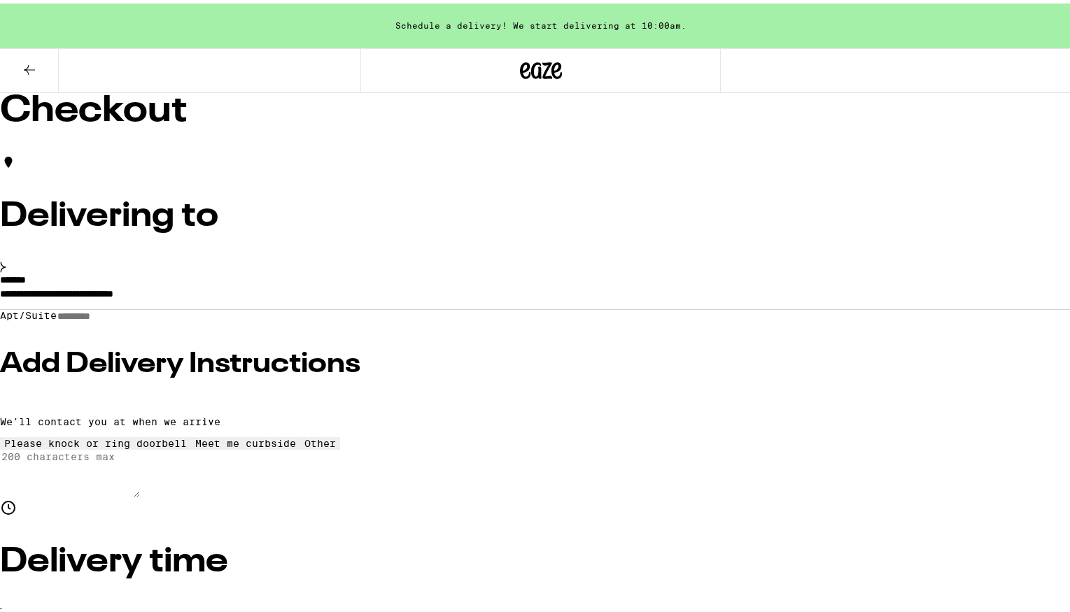
click at [156, 319] on input "Apt/Suite" at bounding box center [106, 313] width 99 height 12
type input "*"
click at [222, 375] on h3 "Add Delivery Instructions" at bounding box center [540, 361] width 1081 height 28
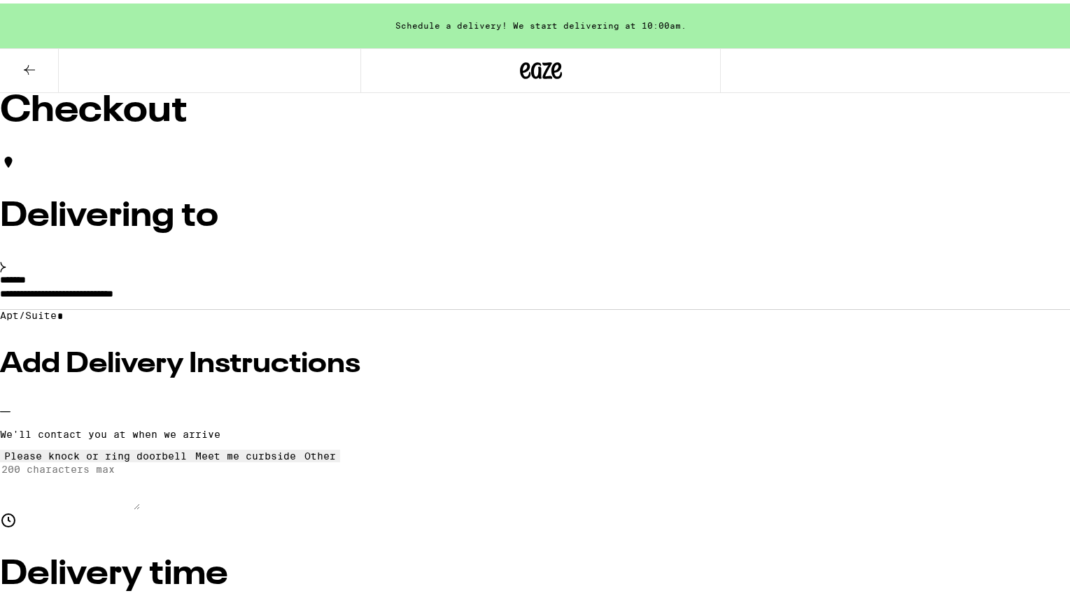
click at [96, 447] on icon at bounding box center [96, 447] width 0 height 0
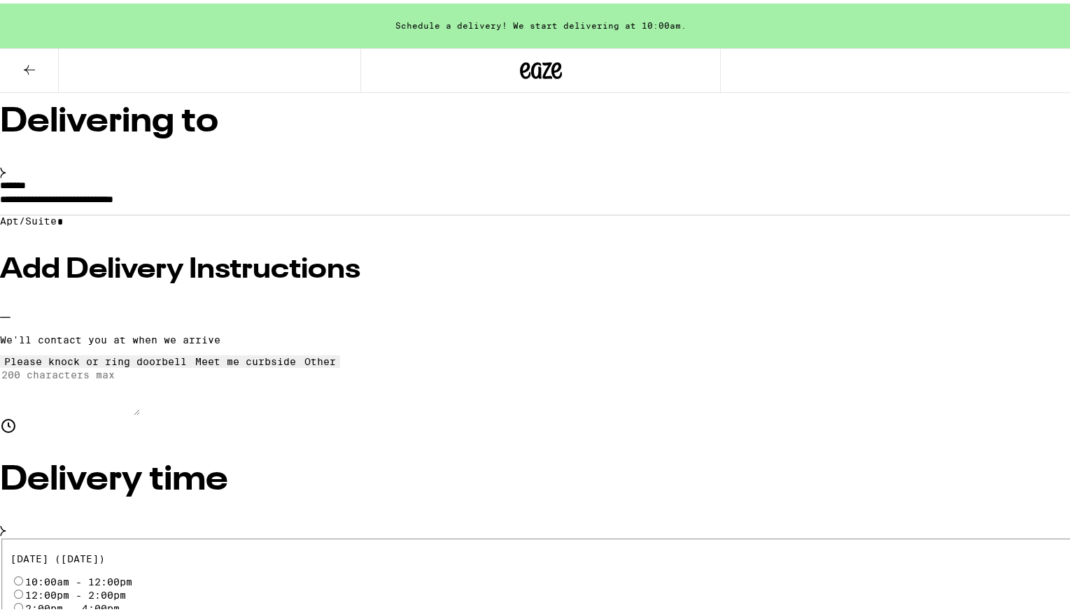
scroll to position [123, 0]
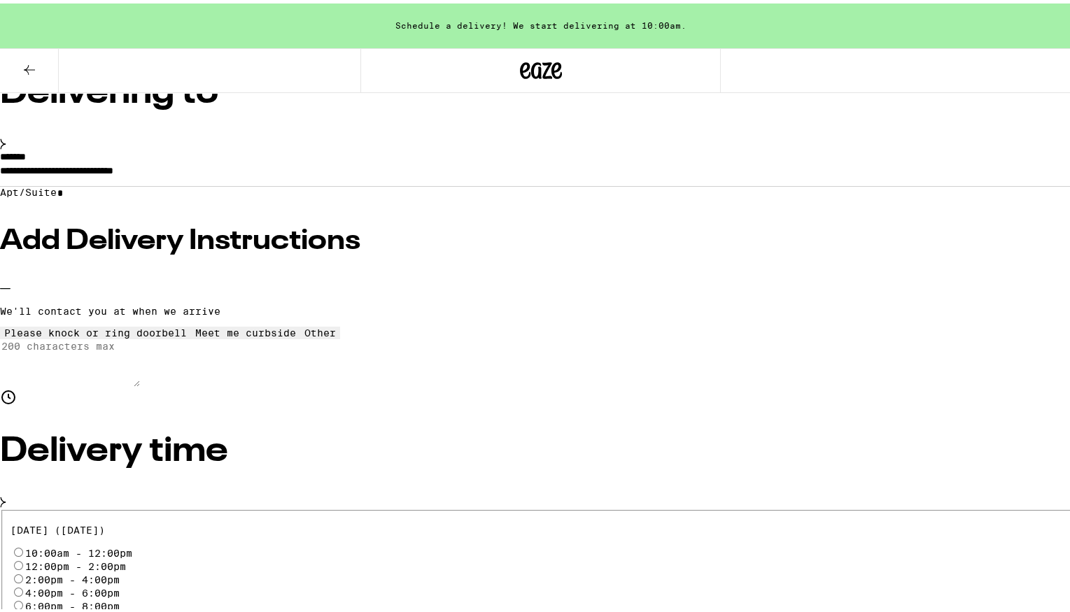
click at [23, 544] on input "10:00am - 12:00pm" at bounding box center [18, 548] width 9 height 9
radio input "true"
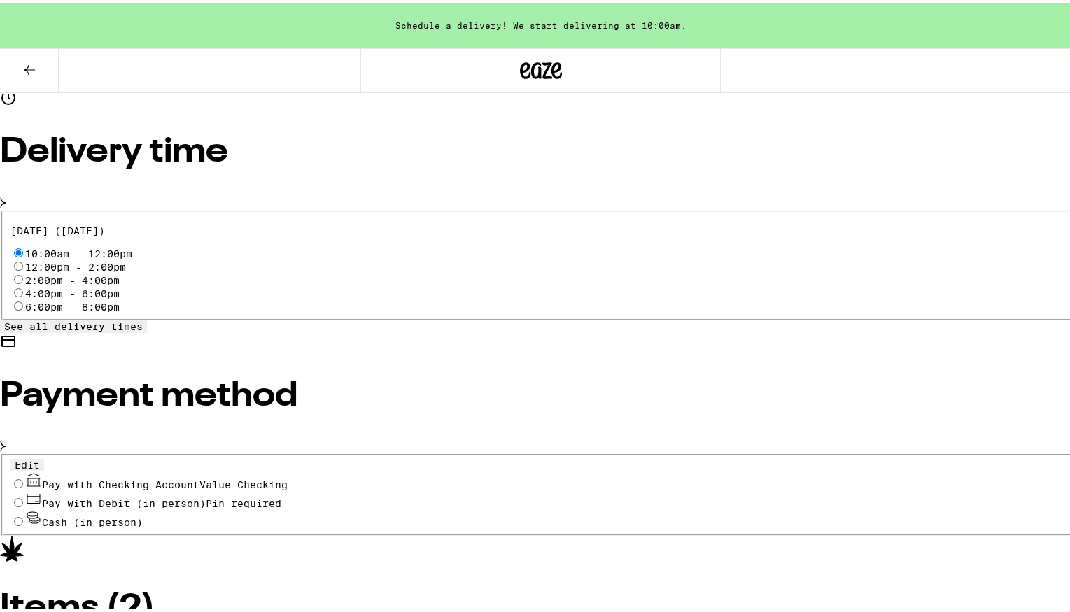
scroll to position [476, 0]
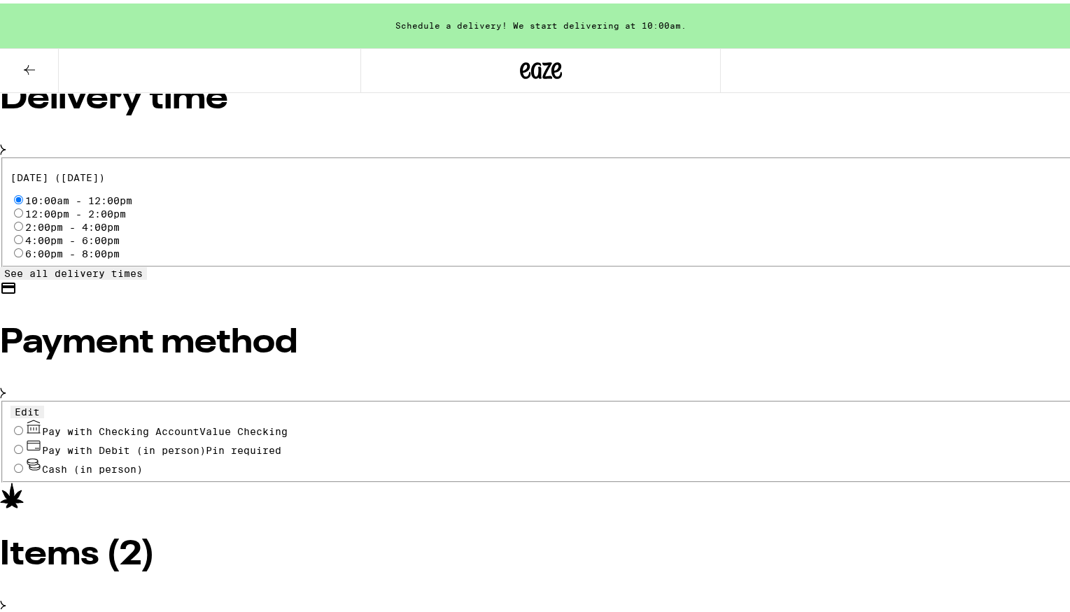
click at [167, 415] on div "Pay with Checking Account Value Checking" at bounding box center [540, 424] width 1060 height 19
click at [23, 423] on input "Pay with Checking Account Value Checking" at bounding box center [18, 427] width 9 height 9
radio input "true"
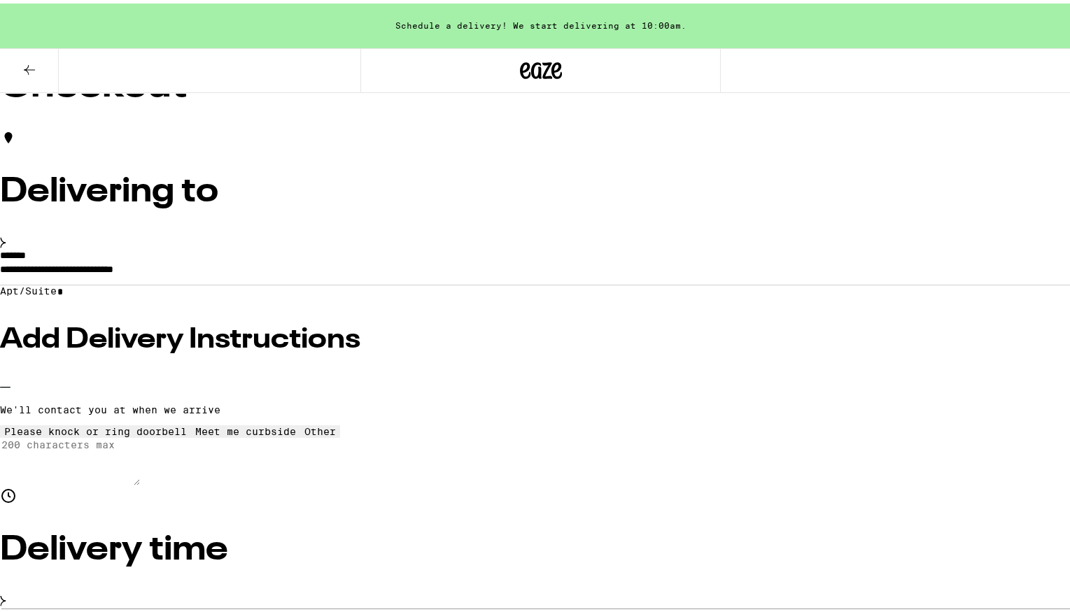
scroll to position [0, 0]
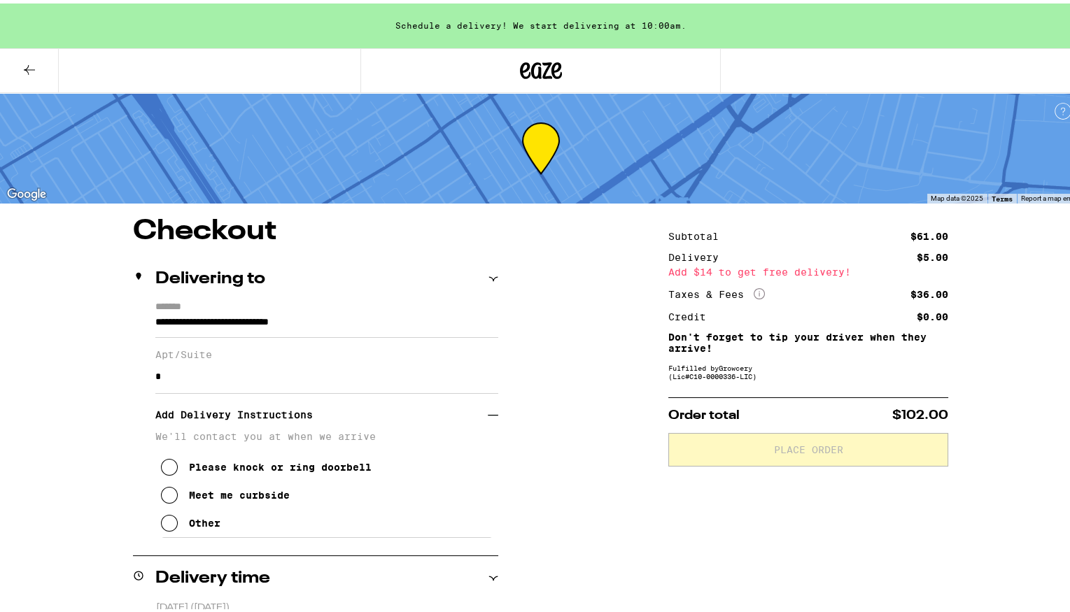
click at [170, 470] on icon at bounding box center [169, 463] width 17 height 17
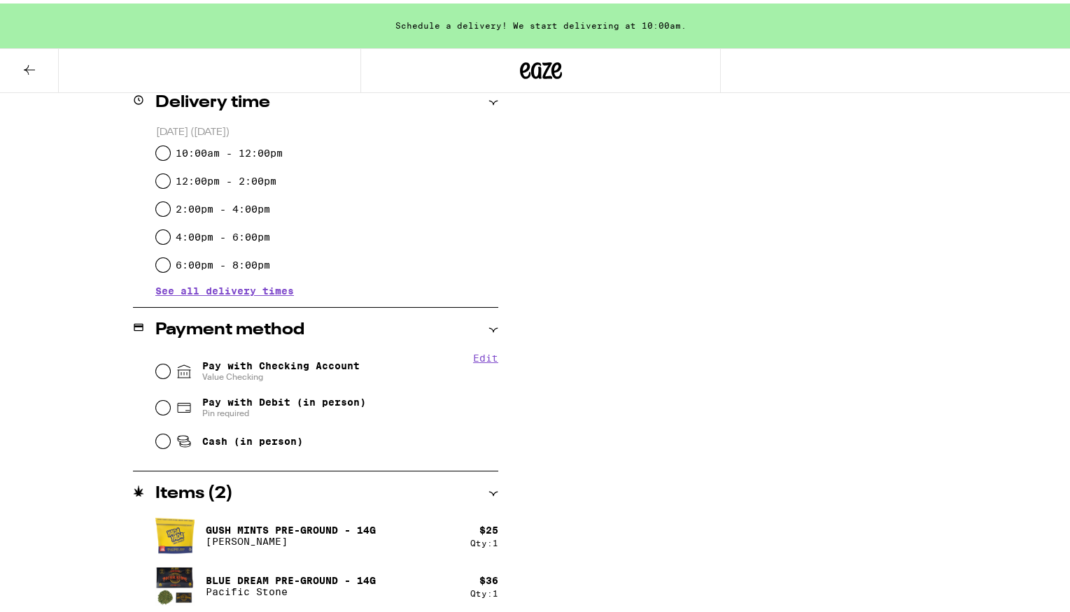
click at [156, 362] on div "Pay with Checking Account Value Checking" at bounding box center [327, 368] width 342 height 36
click at [156, 148] on input "10:00am - 12:00pm" at bounding box center [163, 150] width 14 height 14
radio input "true"
click at [159, 369] on input "Pay with Checking Account Value Checking" at bounding box center [163, 368] width 14 height 14
radio input "true"
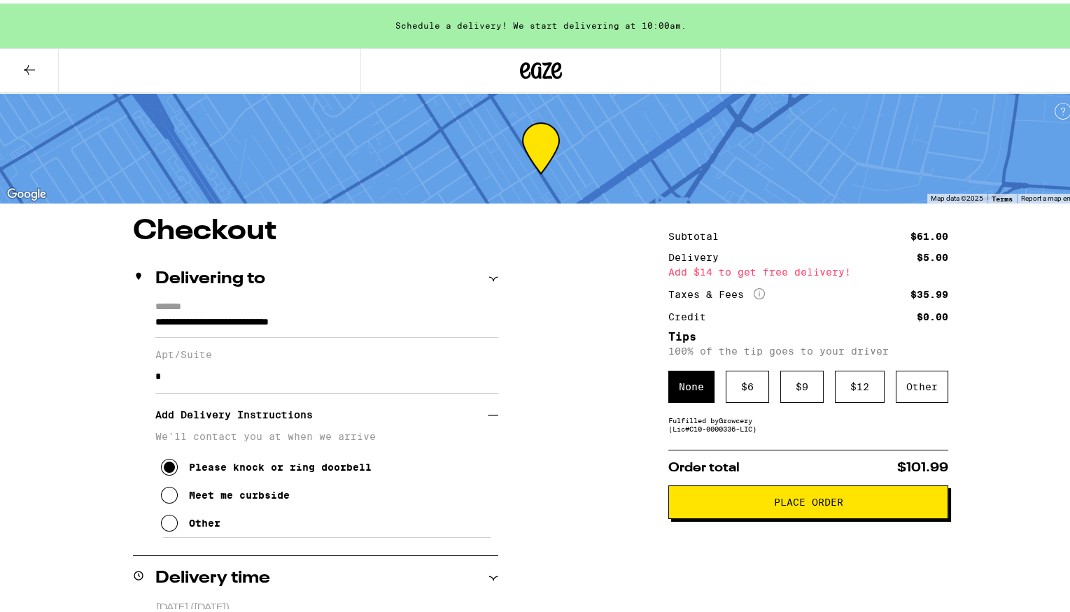
click at [753, 513] on button "Place Order" at bounding box center [808, 499] width 280 height 34
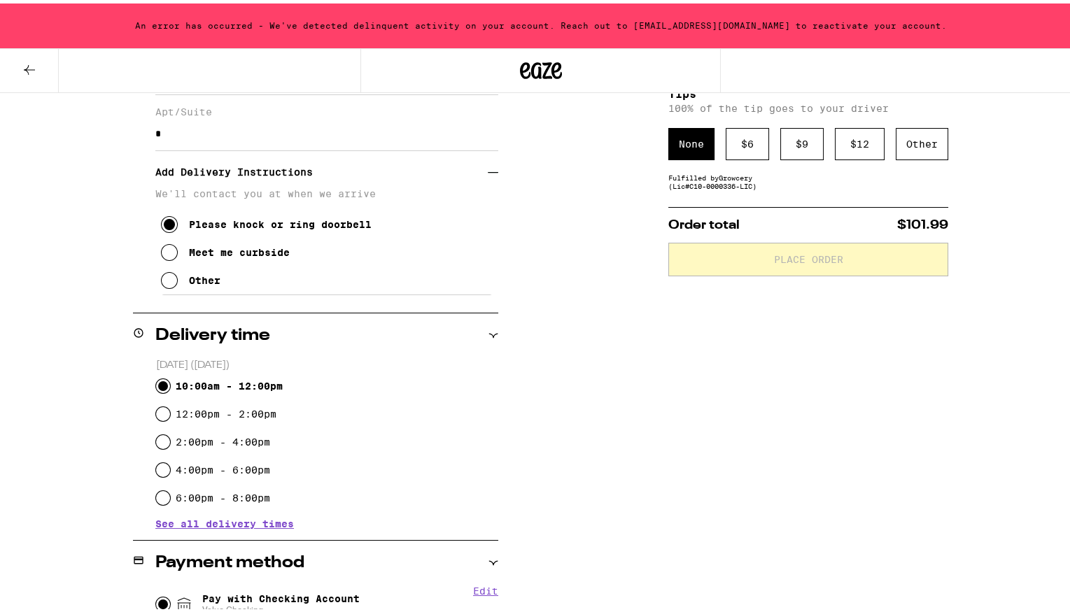
scroll to position [521, 0]
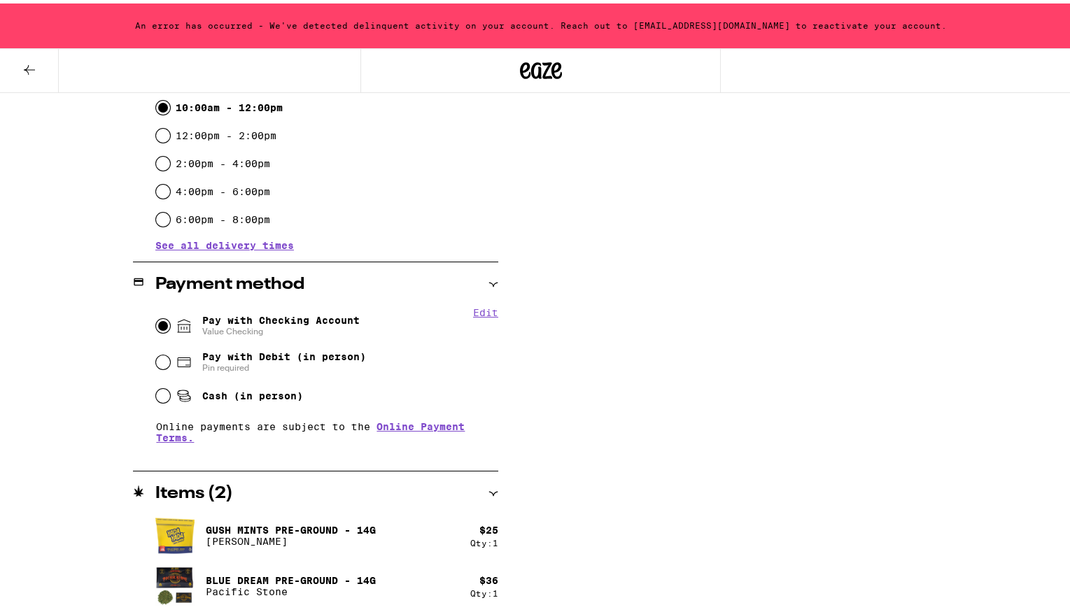
click at [34, 67] on icon at bounding box center [29, 66] width 17 height 17
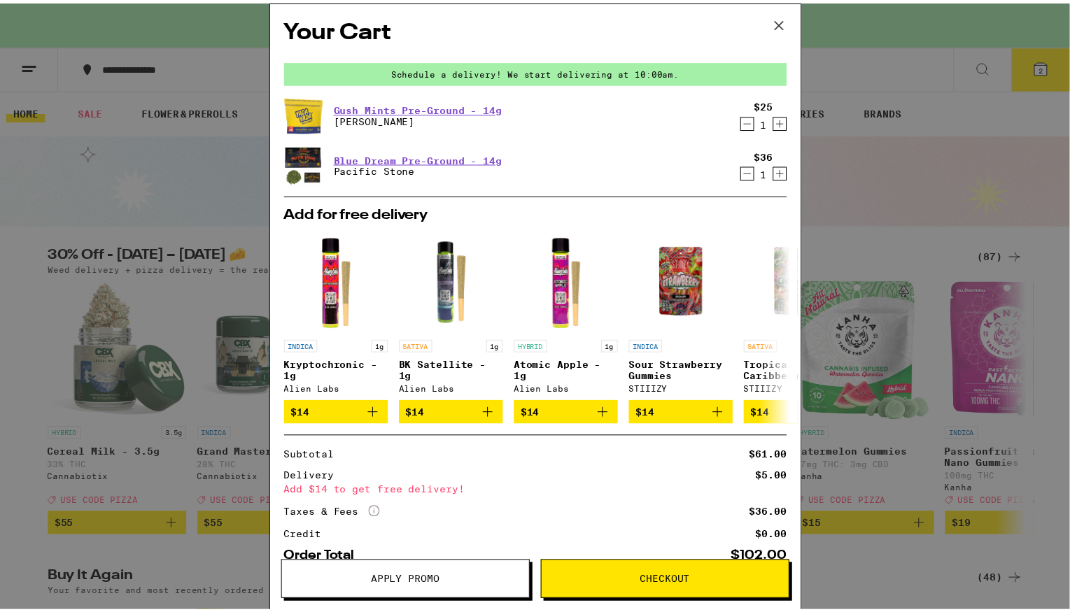
scroll to position [87, 0]
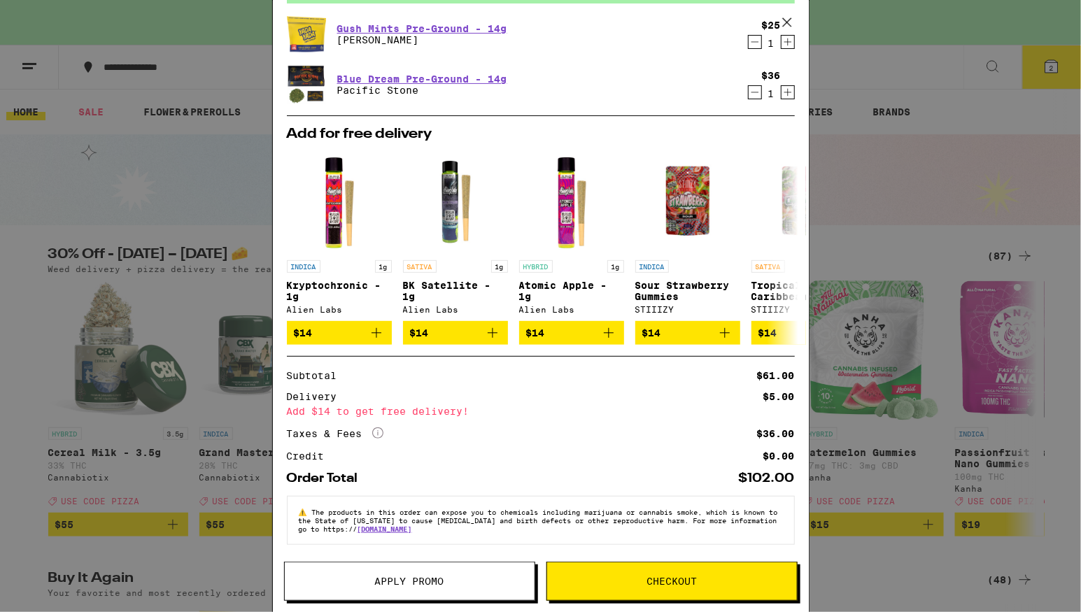
click at [646, 585] on span "Checkout" at bounding box center [671, 581] width 50 height 10
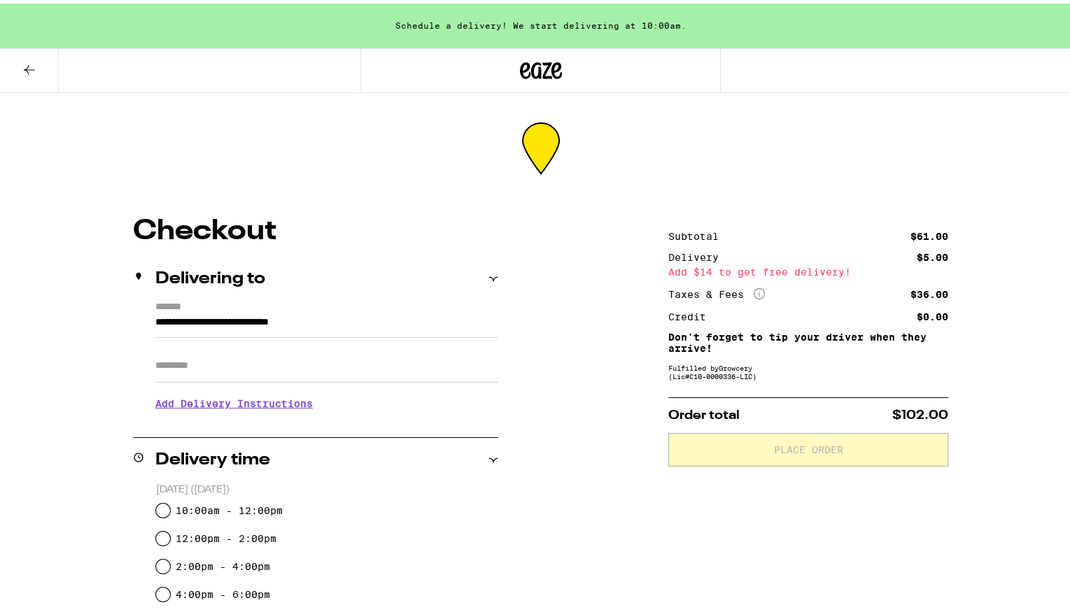
click at [197, 373] on input "Apt/Suite" at bounding box center [326, 363] width 343 height 34
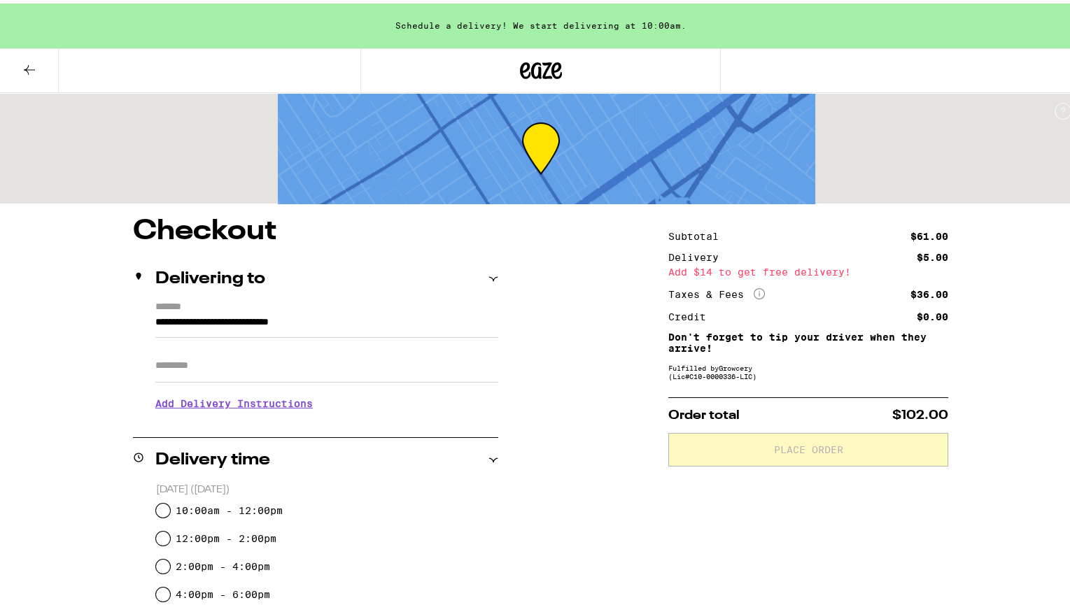
type input "*"
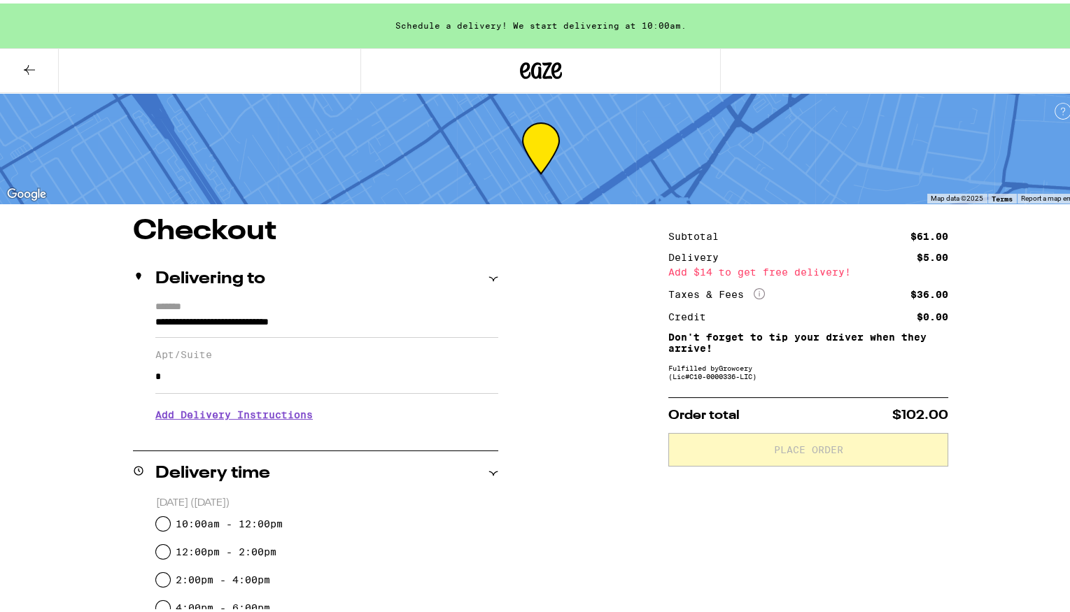
click at [259, 418] on h3 "Add Delivery Instructions" at bounding box center [326, 411] width 343 height 32
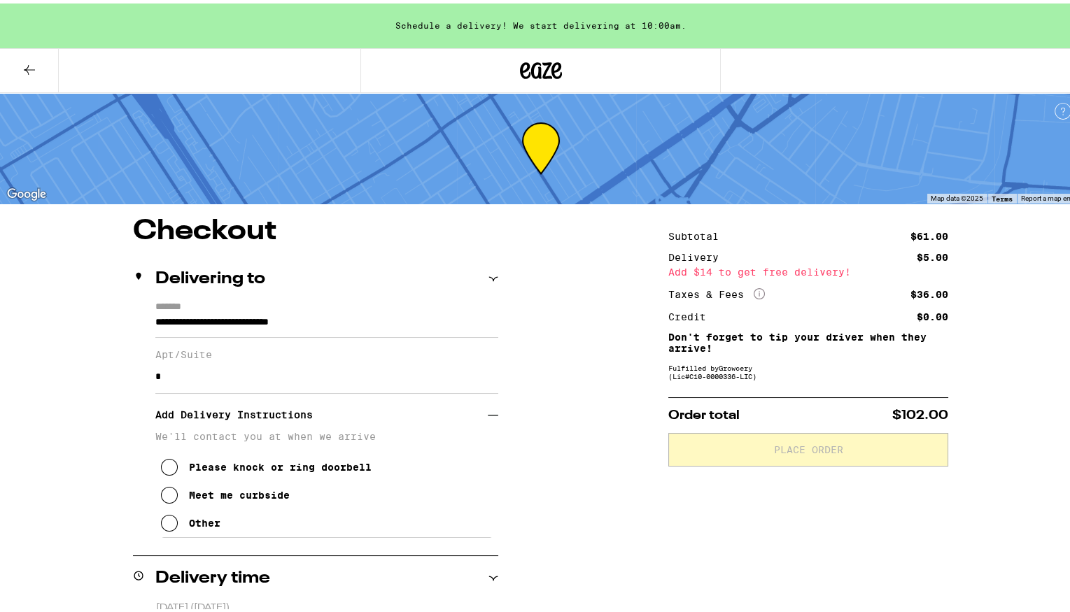
click at [173, 471] on button "Please knock or ring doorbell" at bounding box center [266, 464] width 211 height 28
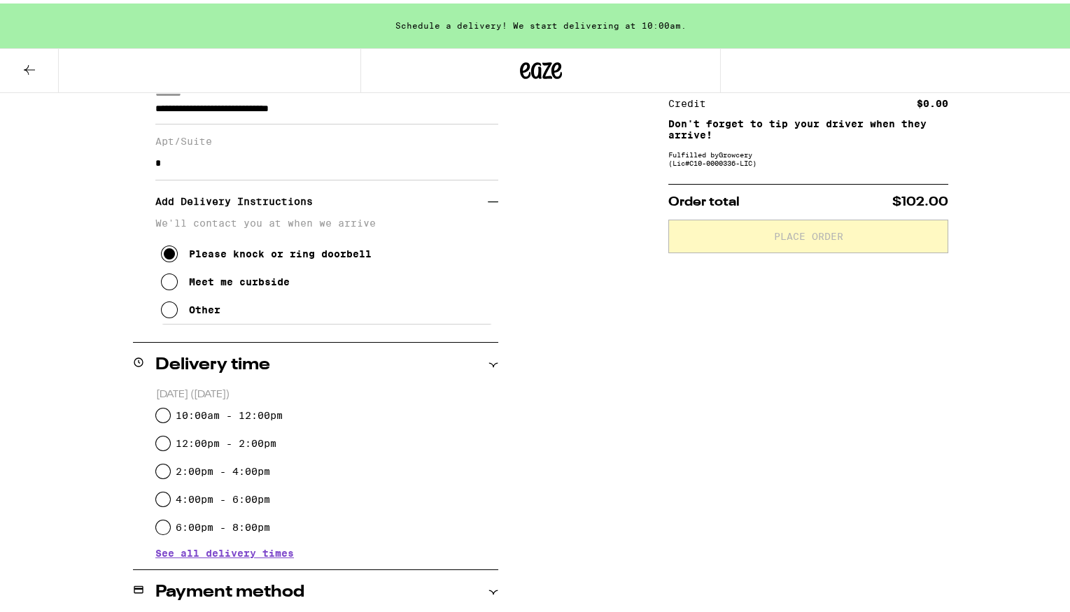
scroll to position [476, 0]
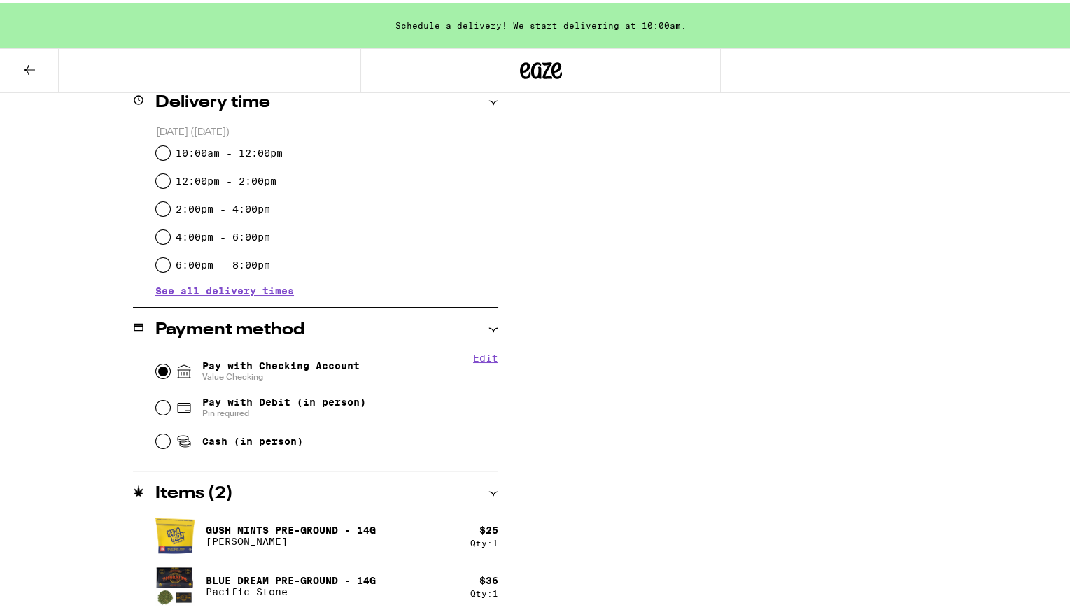
click at [156, 365] on input "Pay with Checking Account Value Checking" at bounding box center [163, 368] width 14 height 14
radio input "true"
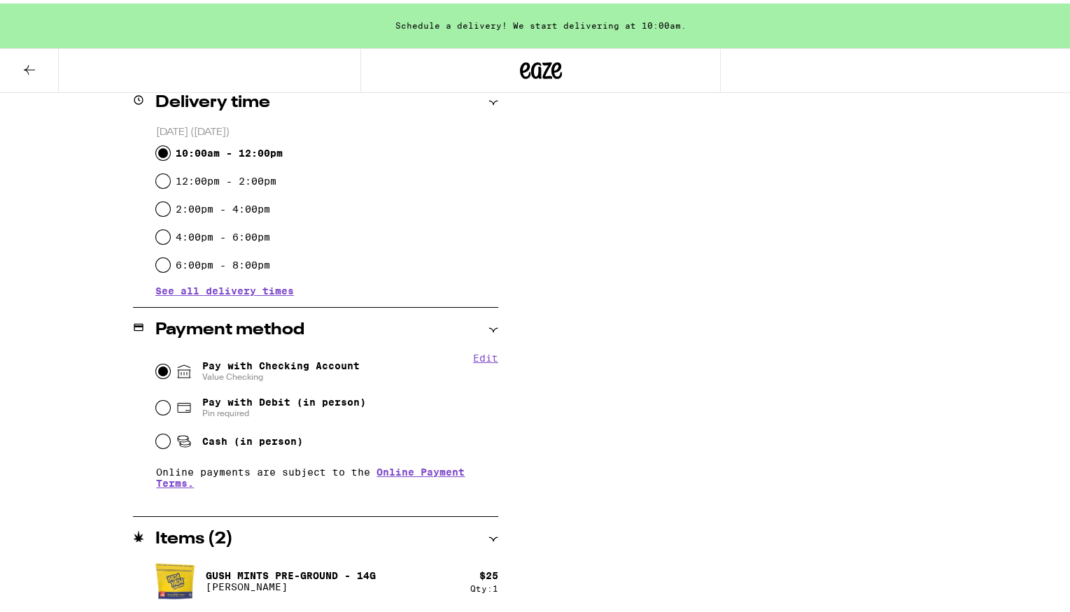
click at [159, 150] on input "10:00am - 12:00pm" at bounding box center [163, 150] width 14 height 14
radio input "true"
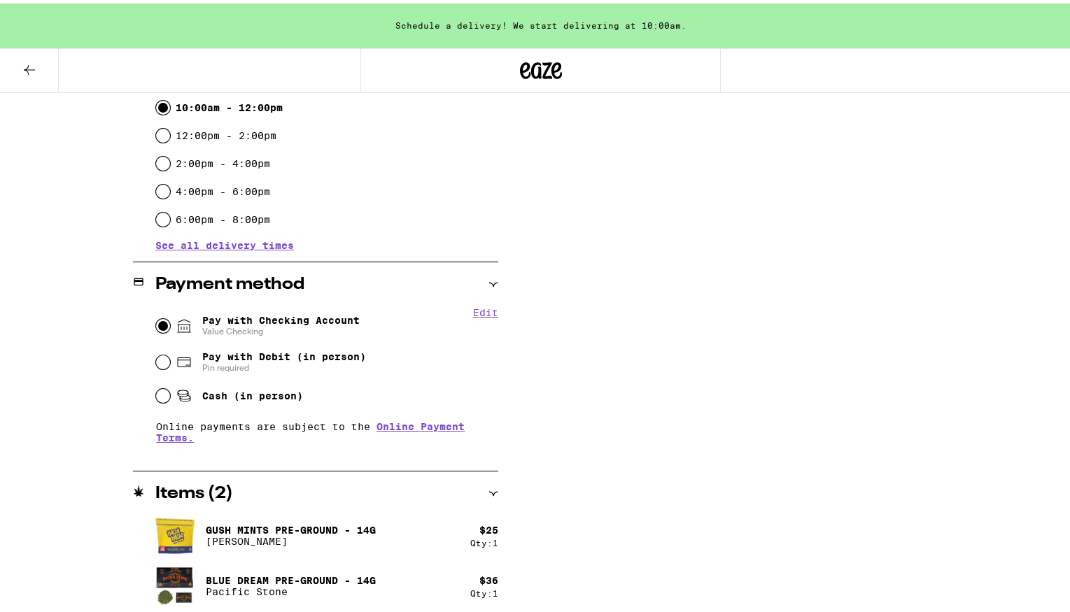
scroll to position [0, 0]
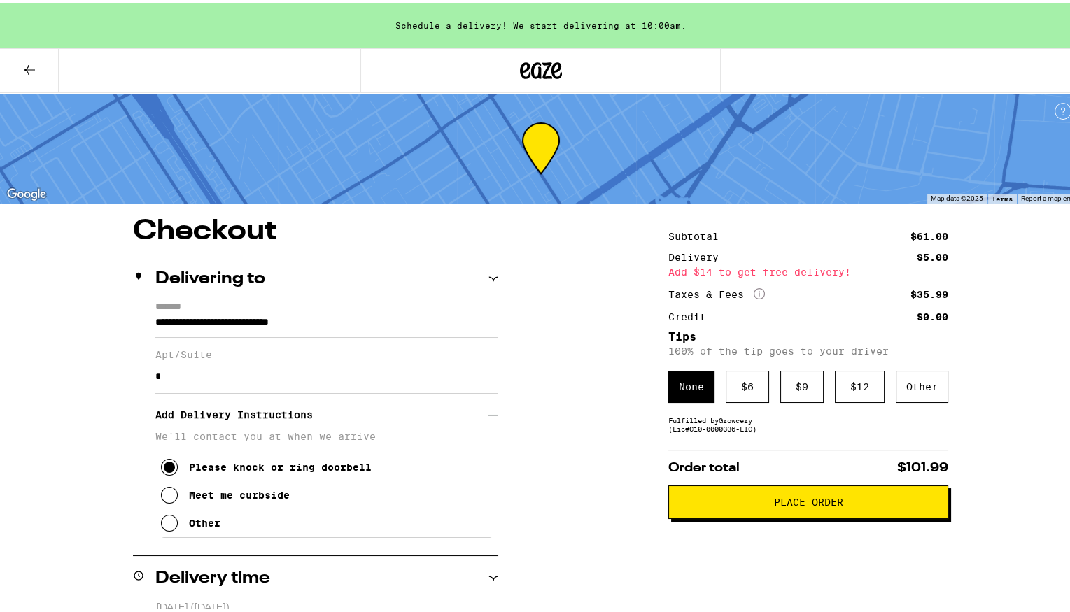
click at [757, 500] on span "Place Order" at bounding box center [808, 499] width 256 height 10
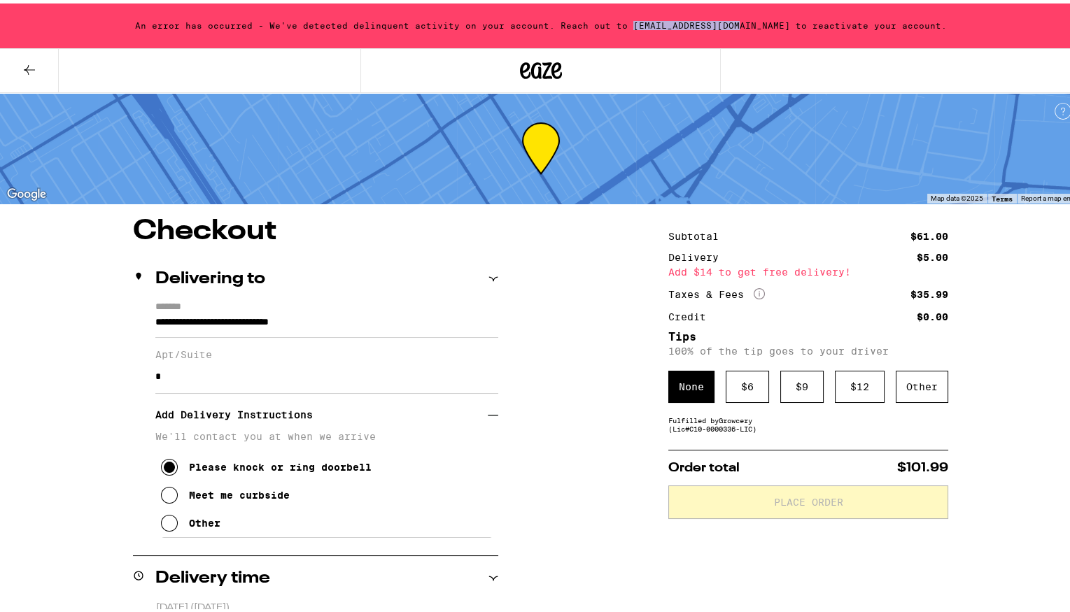
drag, startPoint x: 650, startPoint y: 23, endPoint x: 752, endPoint y: 23, distance: 102.1
click at [752, 23] on div "An error has occurred - We've detected delinquent activity on your account. Rea…" at bounding box center [540, 22] width 1081 height 45
click at [716, 22] on div "An error has occurred - We've detected delinquent activity on your account. Rea…" at bounding box center [540, 22] width 1081 height 45
click at [749, 20] on div "An error has occurred - We've detected delinquent activity on your account. Rea…" at bounding box center [540, 22] width 1081 height 45
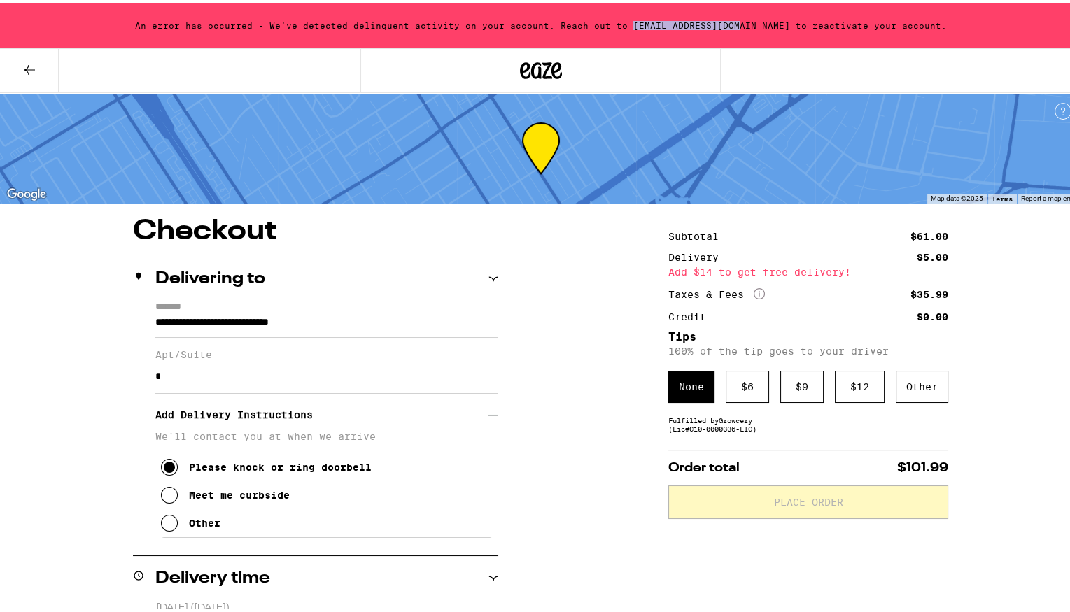
drag, startPoint x: 749, startPoint y: 21, endPoint x: 651, endPoint y: 20, distance: 97.9
click at [651, 20] on div "An error has occurred - We've detected delinquent activity on your account. Rea…" at bounding box center [540, 22] width 1081 height 45
copy div "support@aeropay.com"
